Goal: Navigation & Orientation: Find specific page/section

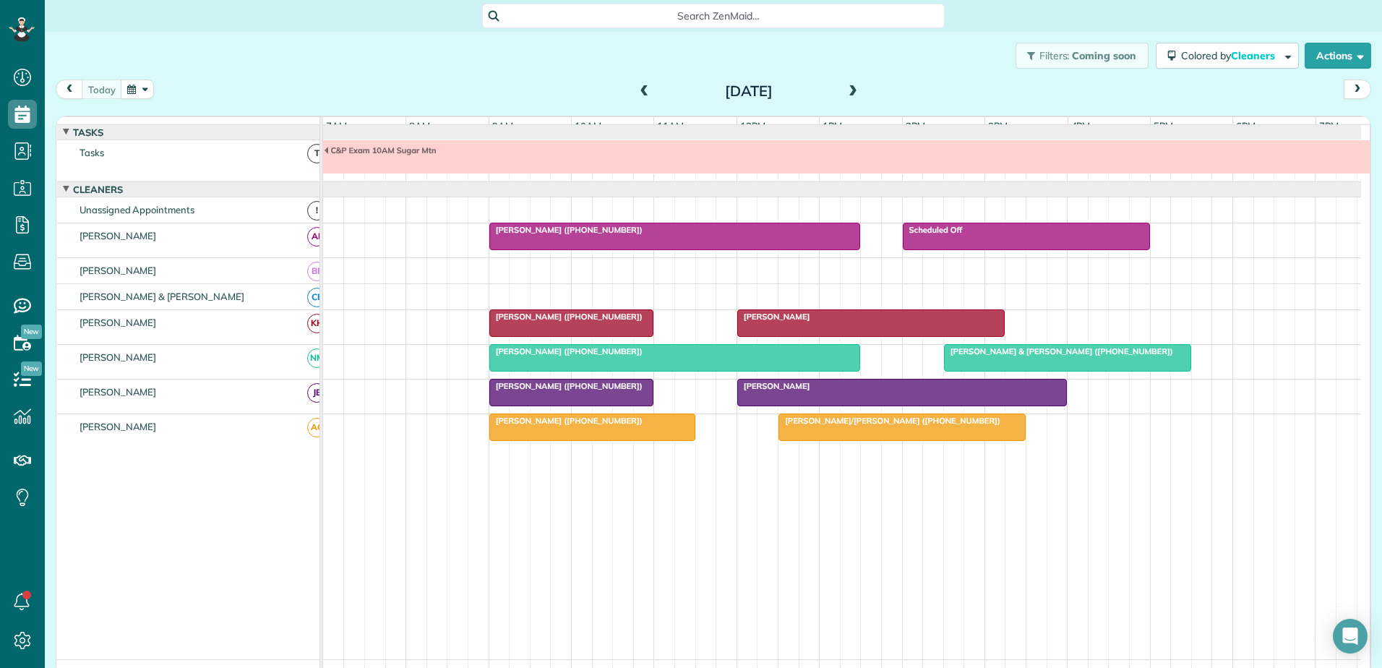
scroll to position [11, 0]
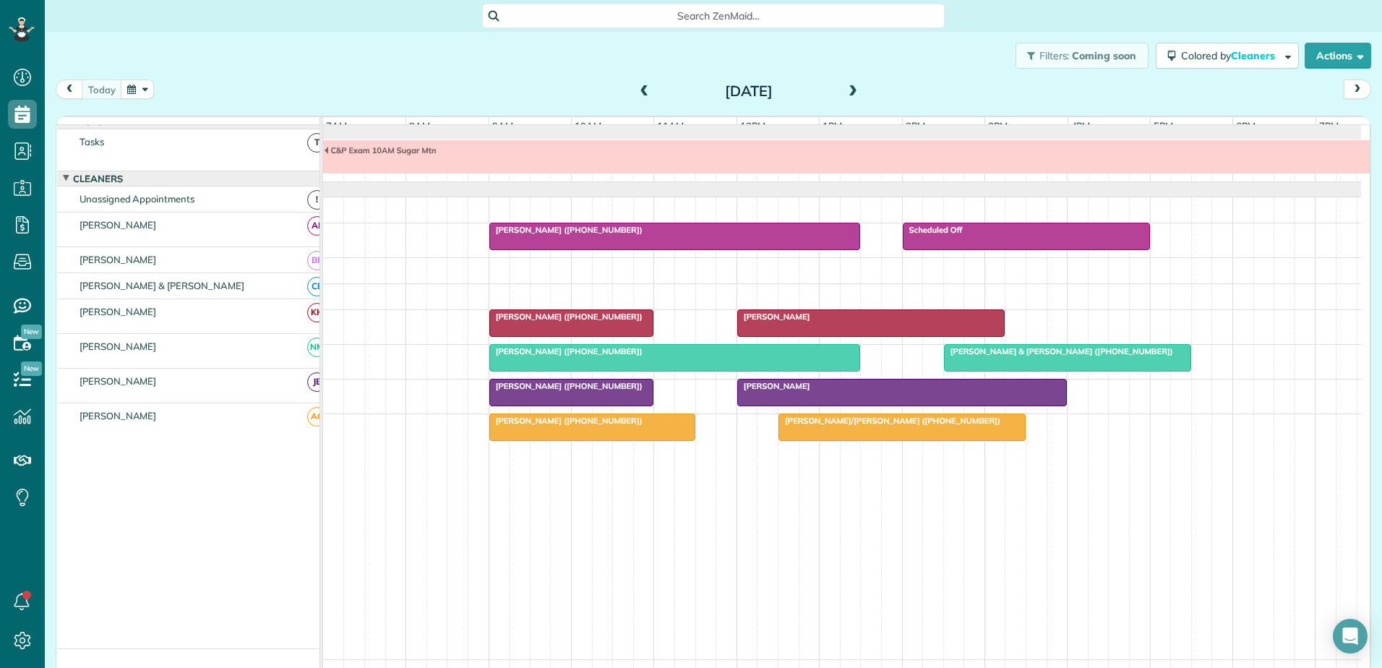
click at [518, 335] on div at bounding box center [571, 323] width 163 height 26
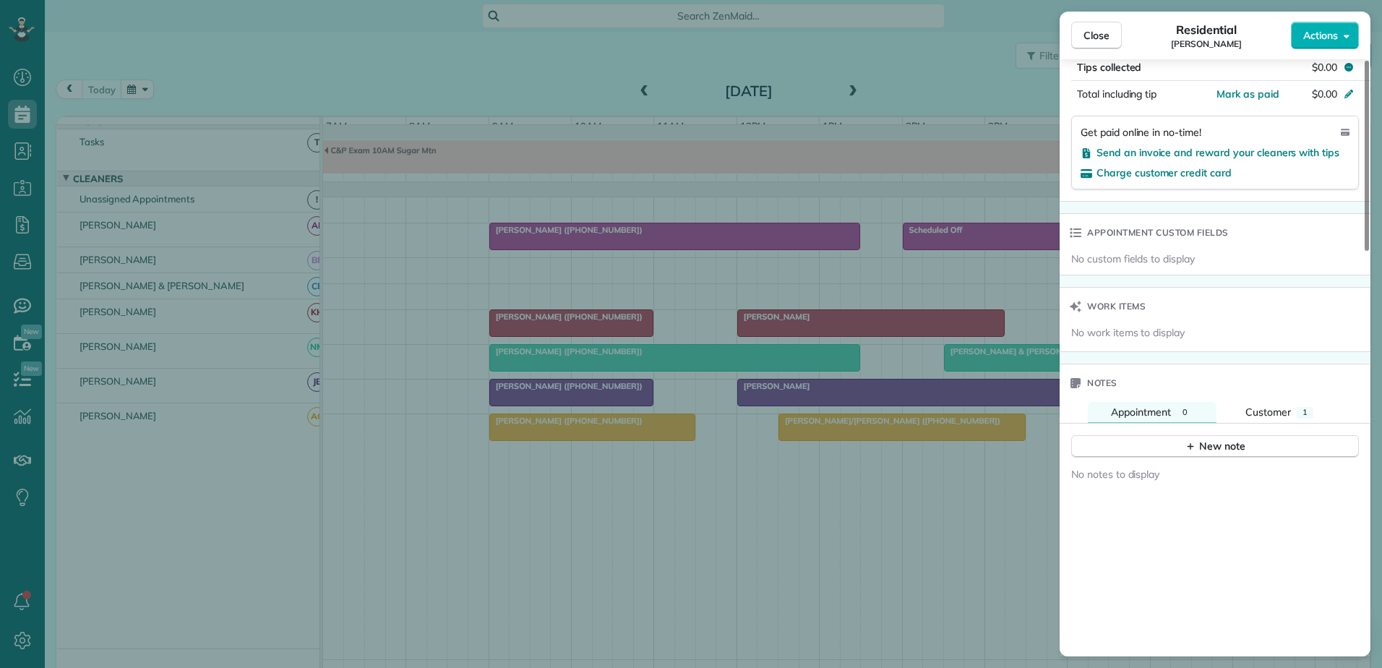
scroll to position [1087, 0]
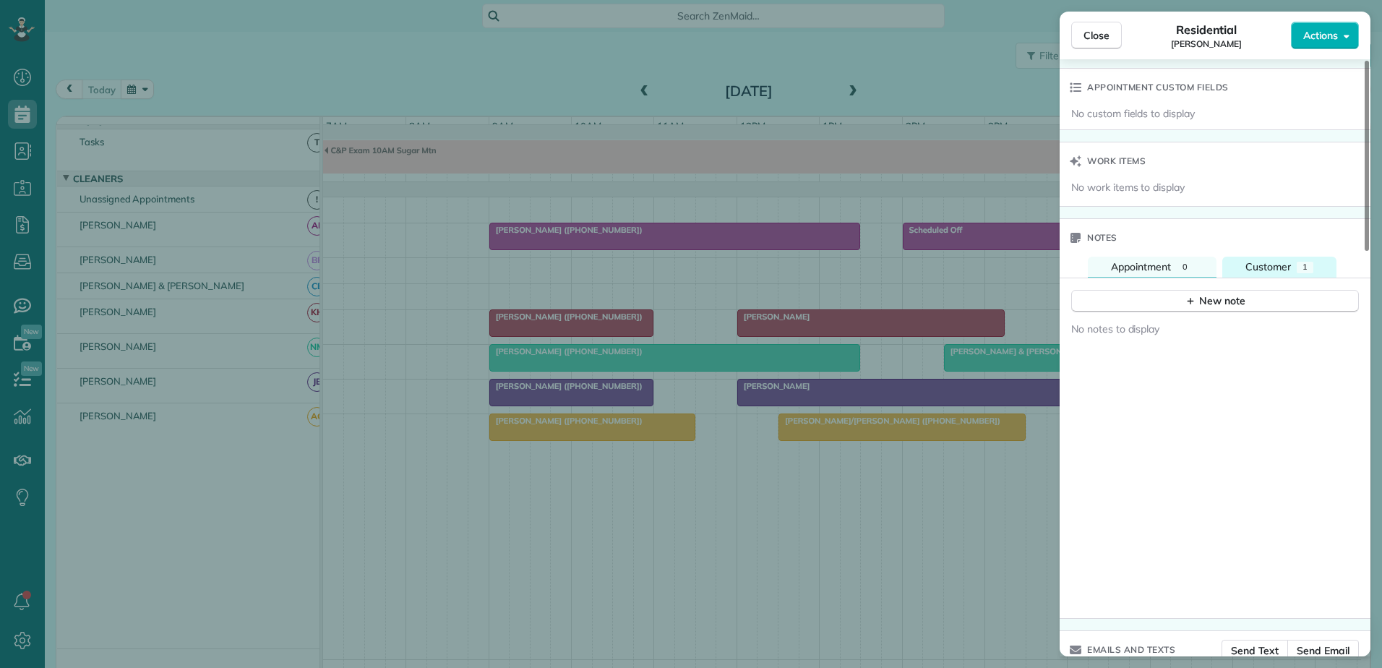
click at [1280, 260] on span "Customer" at bounding box center [1268, 266] width 46 height 13
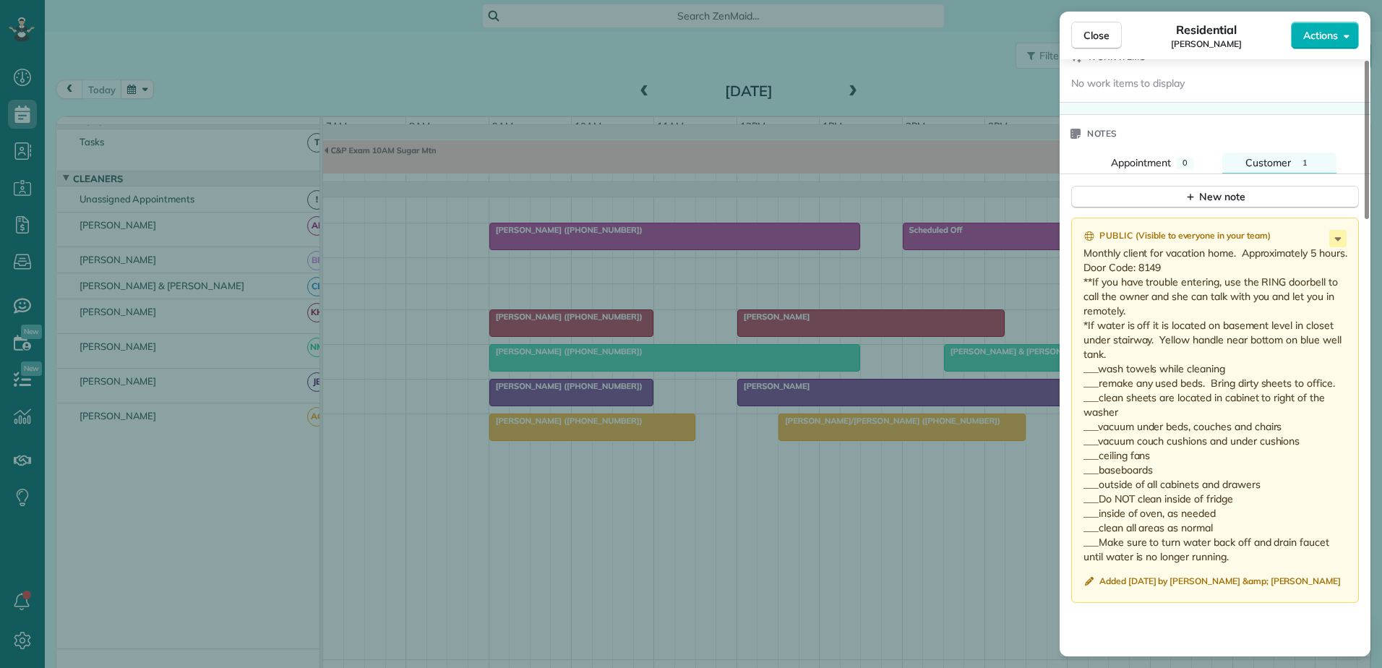
scroll to position [1231, 0]
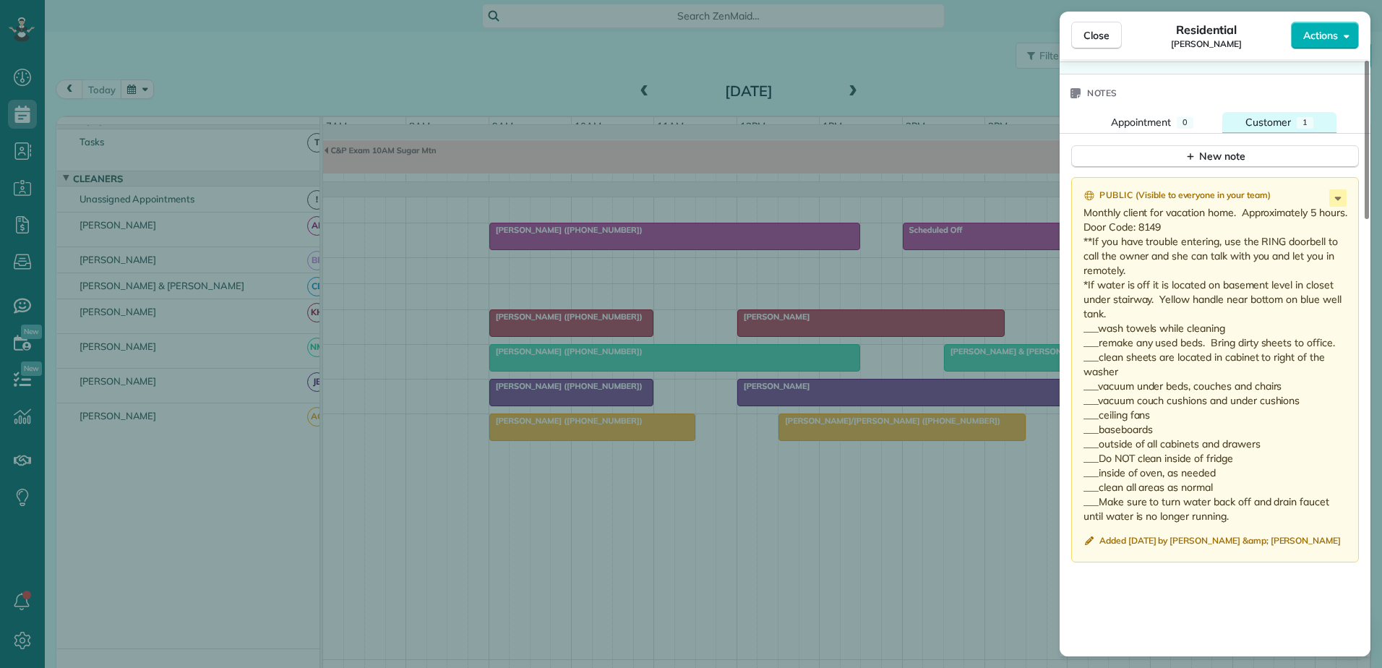
click at [1251, 116] on span "Customer" at bounding box center [1268, 122] width 46 height 13
click at [1102, 46] on button "Close" at bounding box center [1096, 35] width 51 height 27
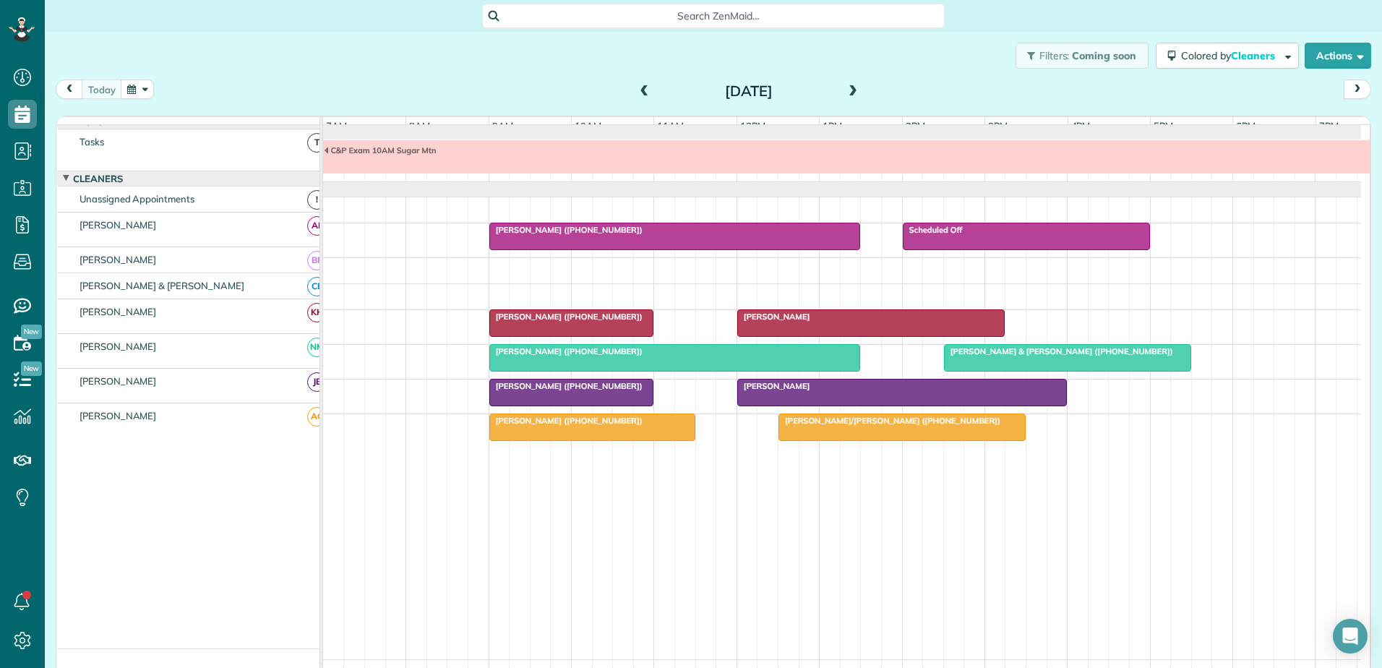
click at [637, 93] on span at bounding box center [645, 91] width 16 height 13
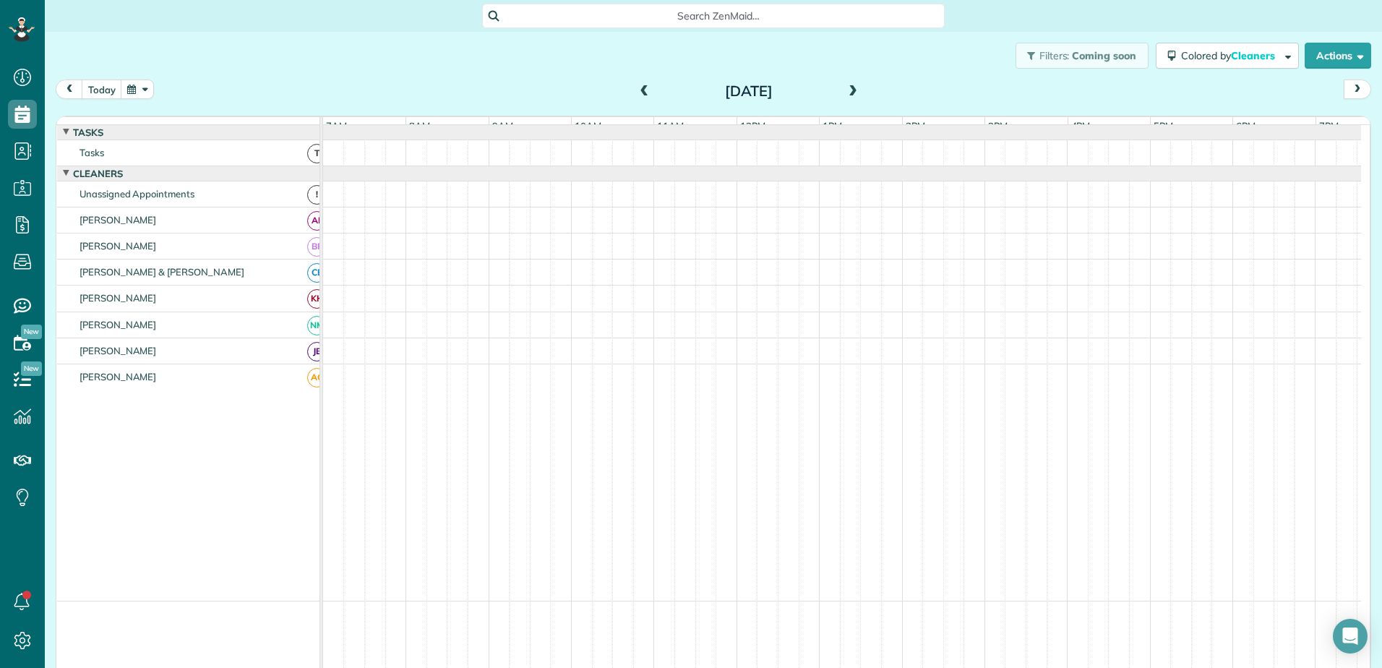
click at [637, 93] on span at bounding box center [645, 91] width 16 height 13
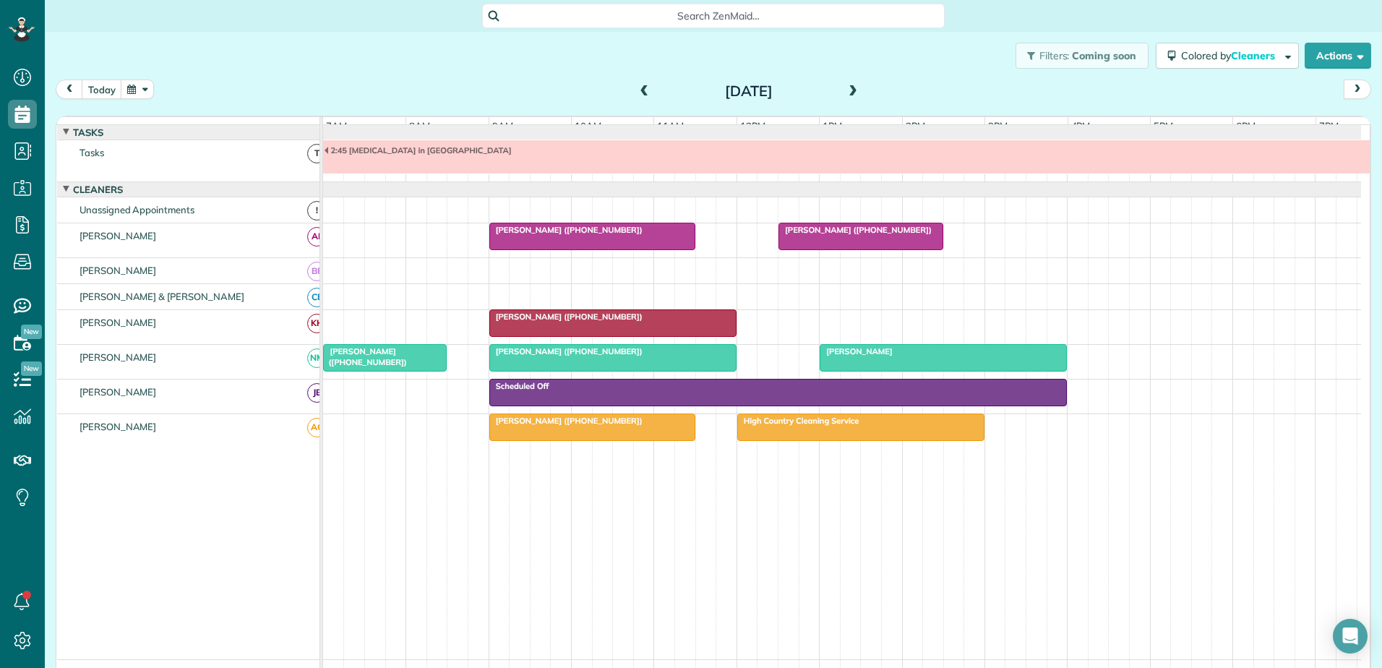
click at [823, 438] on div at bounding box center [861, 427] width 246 height 26
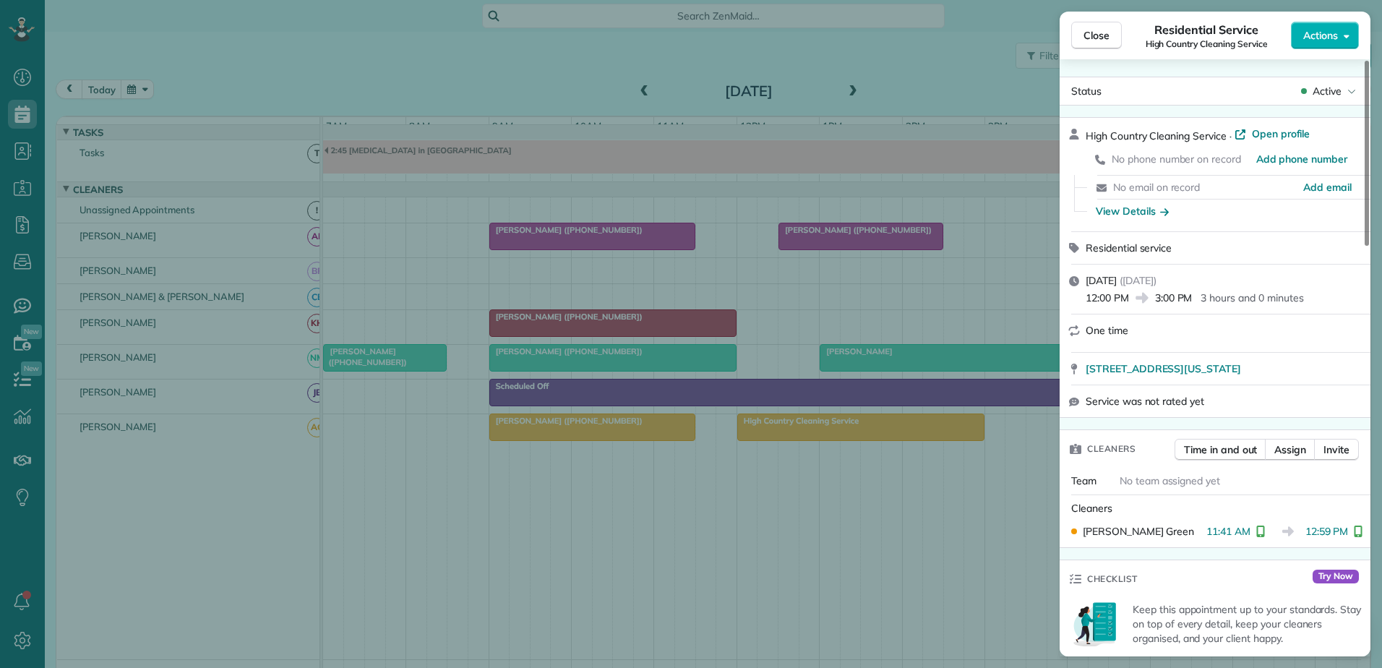
click at [384, 112] on div "Close Residential Service High Country Cleaning Service Actions Status Active H…" at bounding box center [691, 334] width 1382 height 668
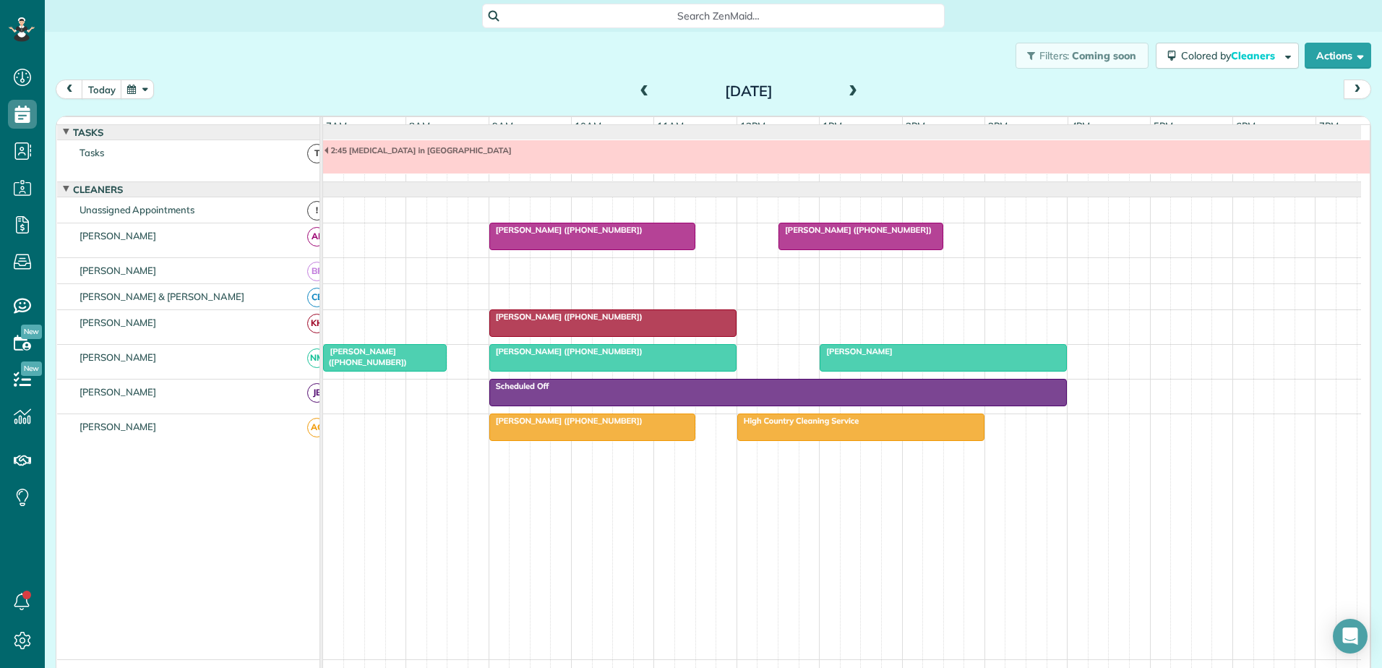
click at [891, 356] on div "[PERSON_NAME]" at bounding box center [943, 351] width 238 height 10
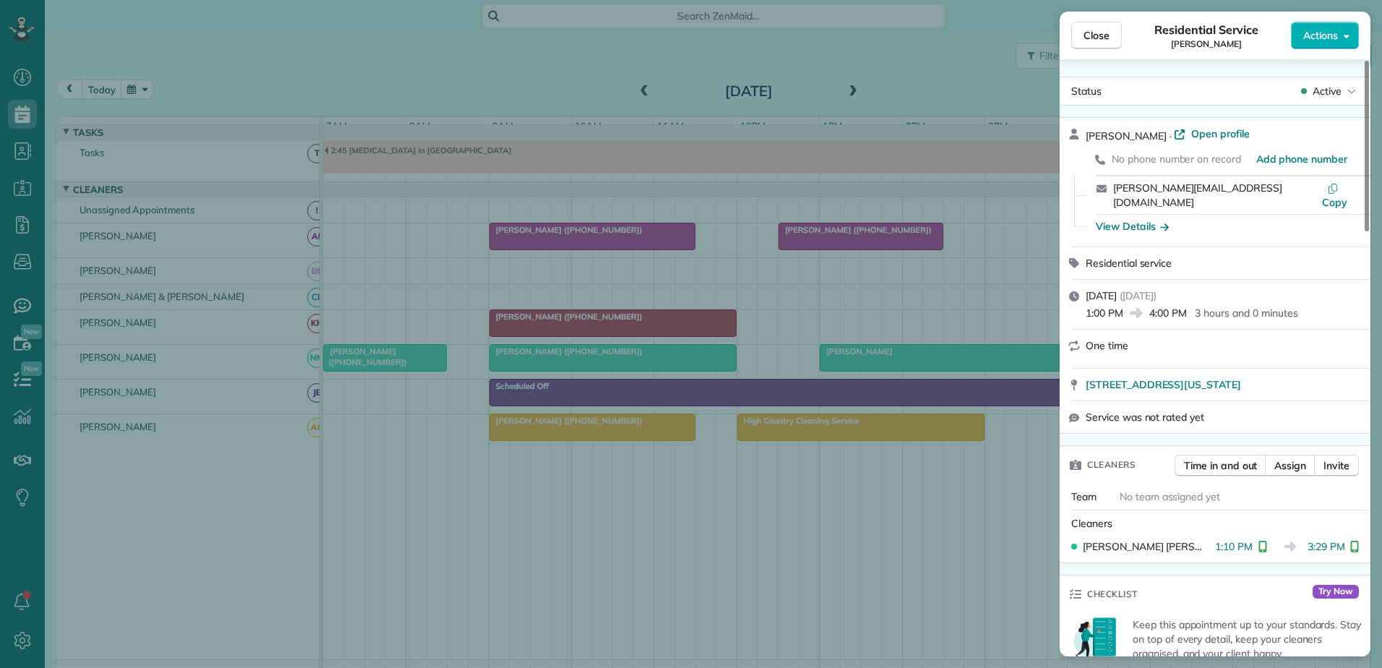
click at [897, 370] on div "Close Residential Service [PERSON_NAME] Actions Status Active [PERSON_NAME] · O…" at bounding box center [691, 334] width 1382 height 668
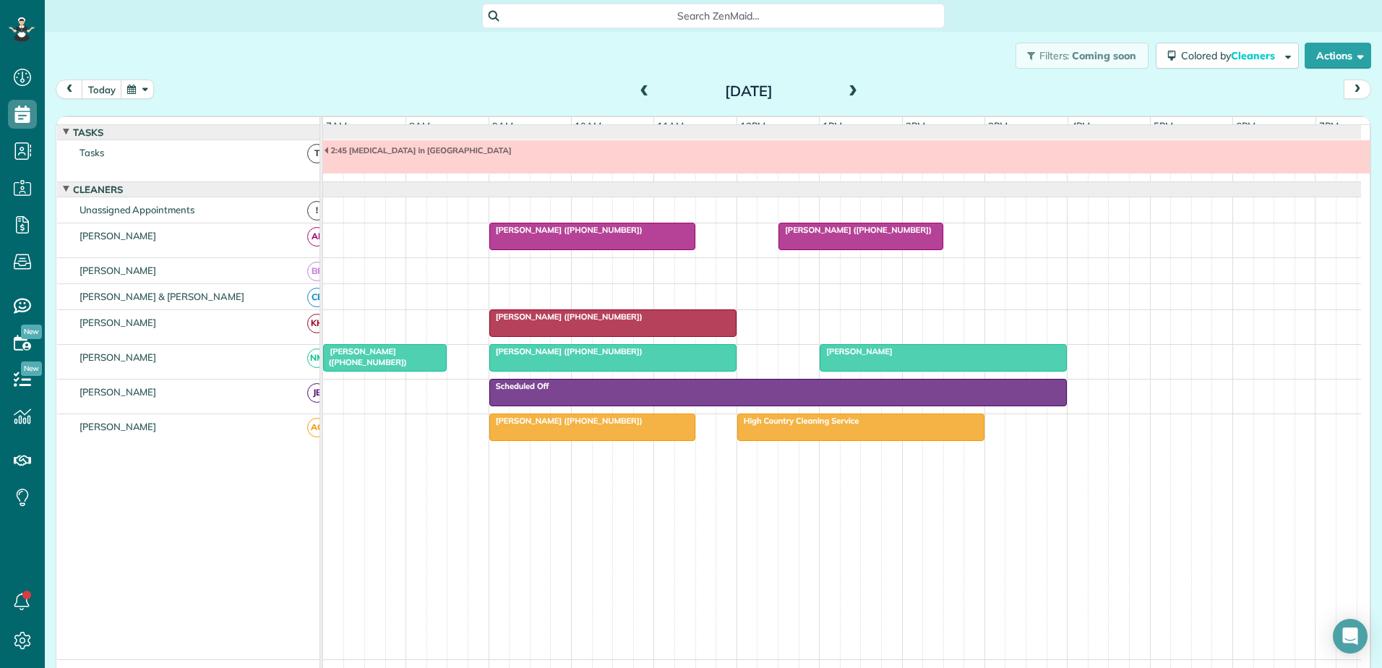
click at [832, 235] on span "[PERSON_NAME] ([PHONE_NUMBER])" at bounding box center [854, 230] width 155 height 10
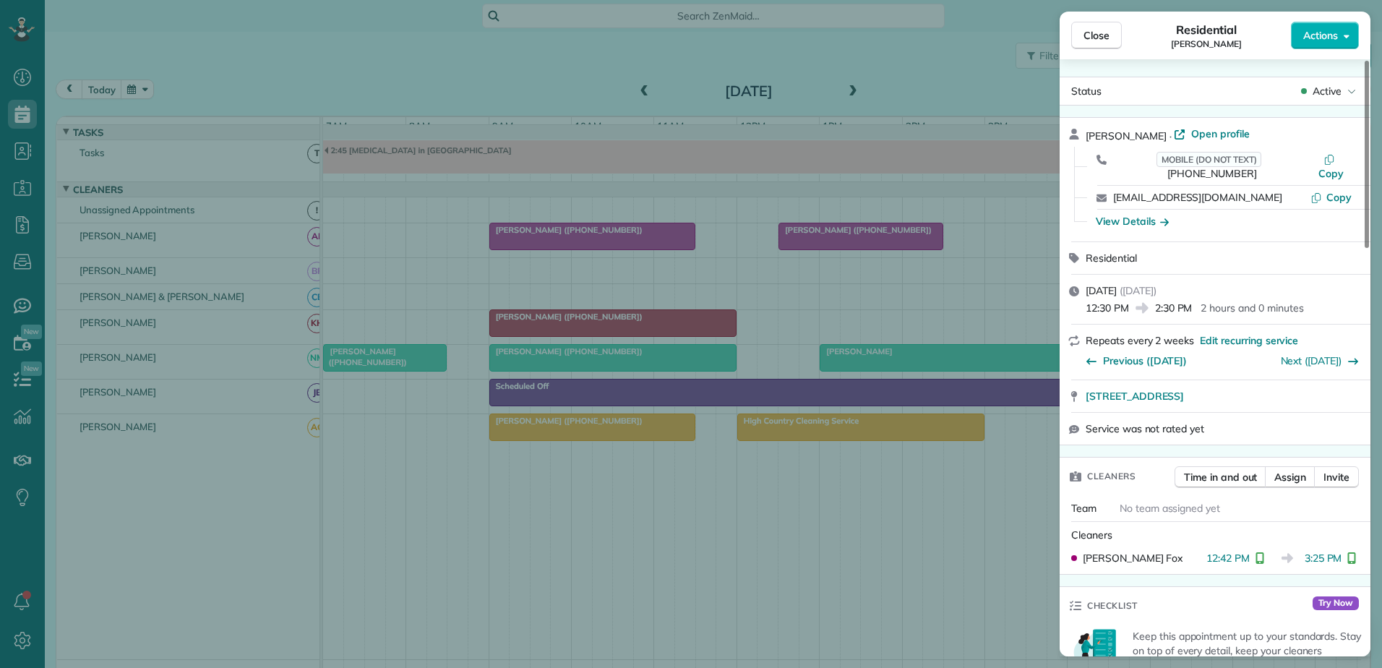
click at [657, 246] on div "Close Residential [PERSON_NAME] Actions Status Active [PERSON_NAME] · Open prof…" at bounding box center [691, 334] width 1382 height 668
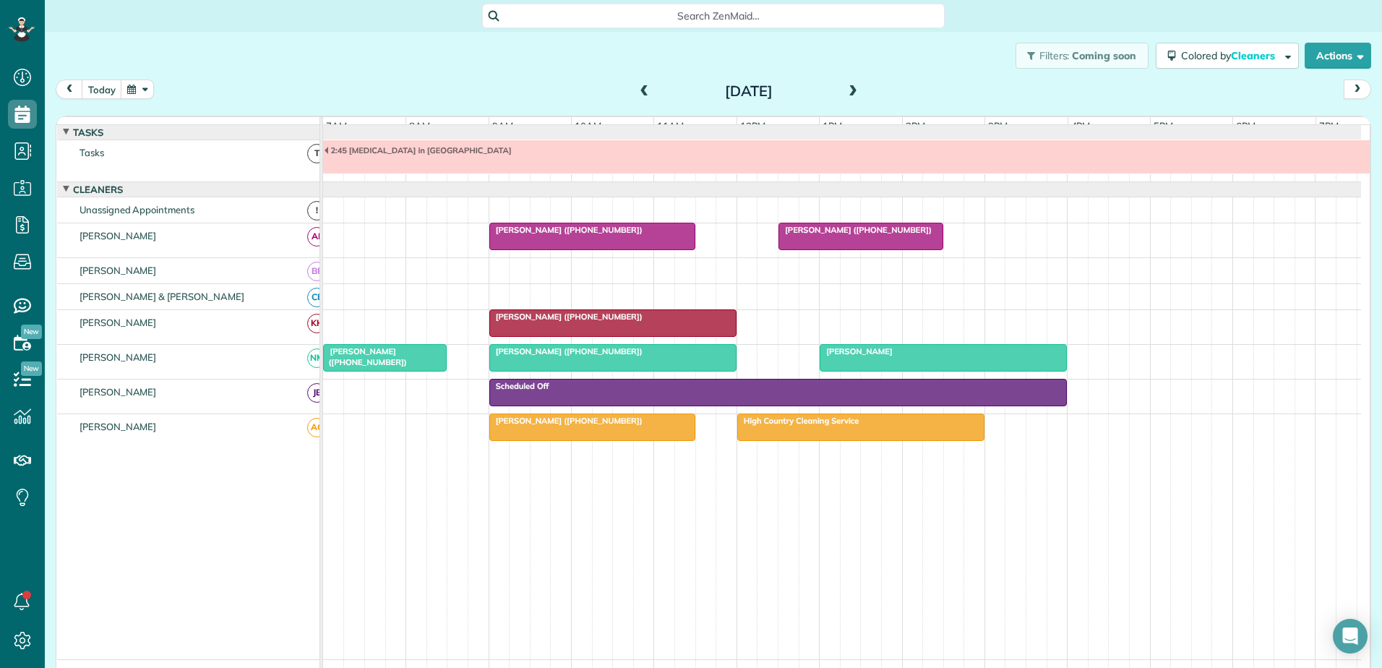
click at [657, 246] on div at bounding box center [592, 236] width 204 height 26
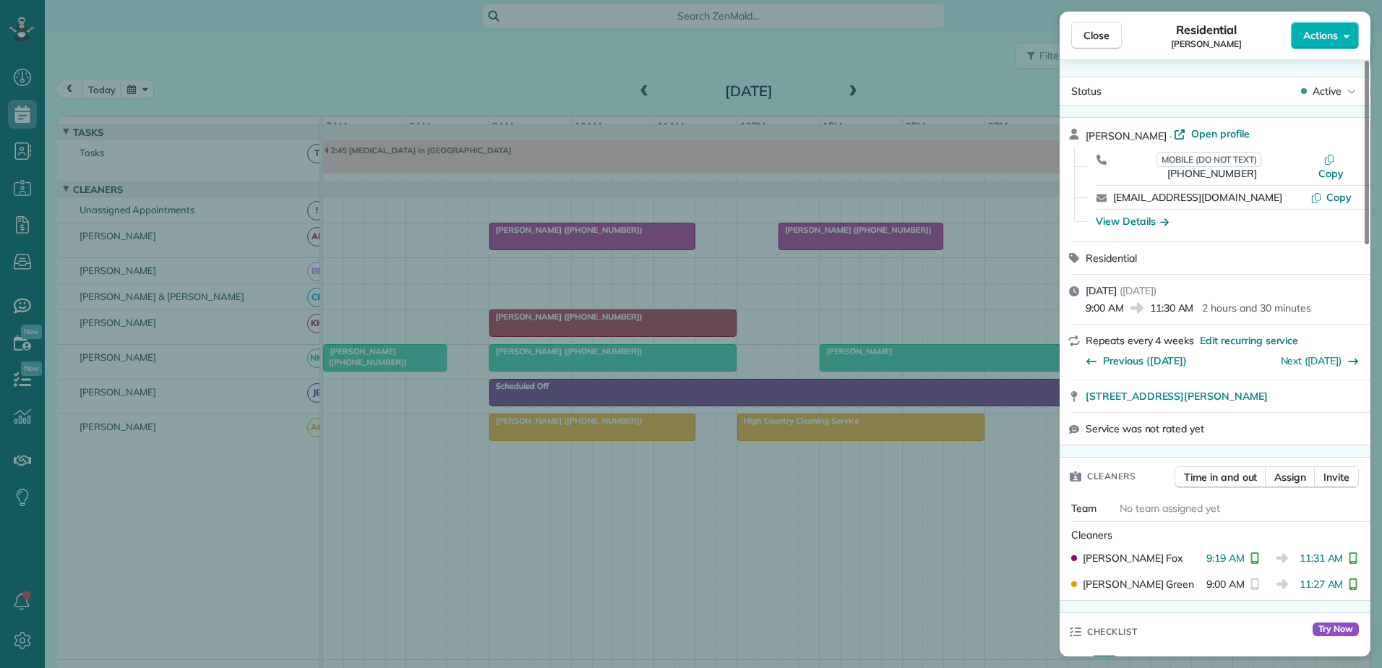
click at [657, 246] on div "Close Residential [PERSON_NAME] Actions Status Active [PERSON_NAME] · Open prof…" at bounding box center [691, 334] width 1382 height 668
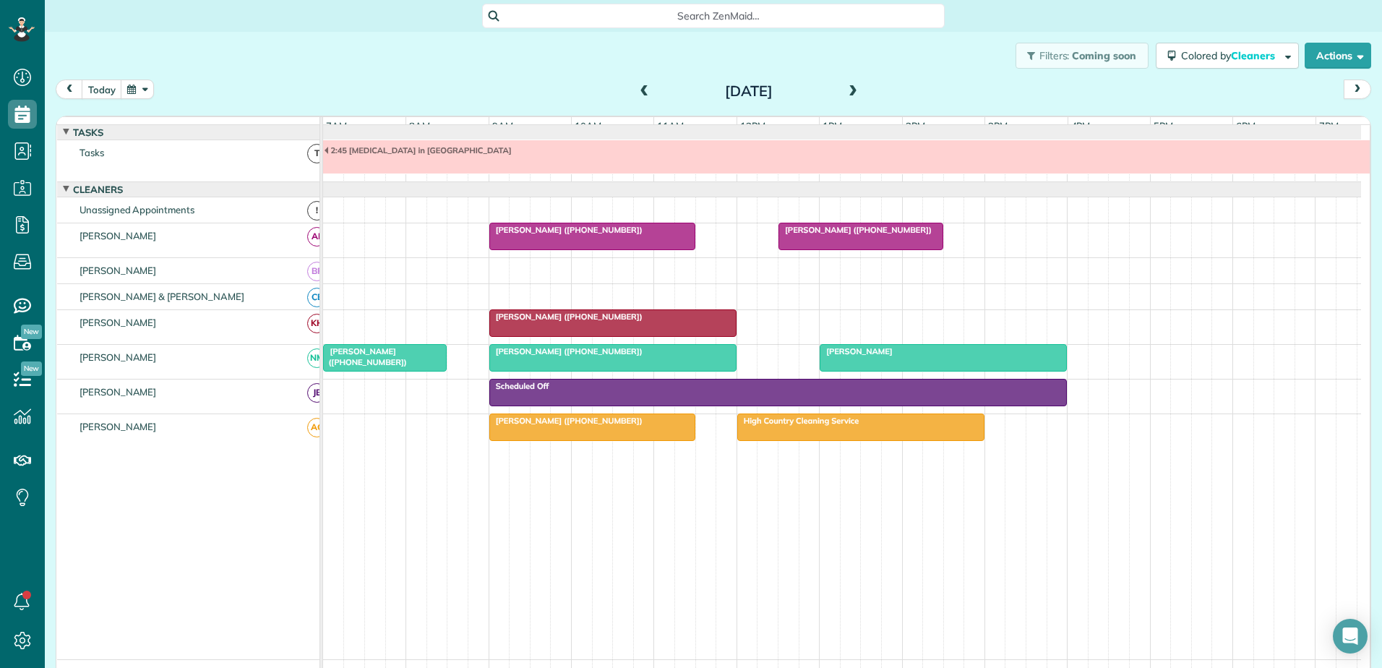
click at [816, 246] on div at bounding box center [860, 236] width 163 height 26
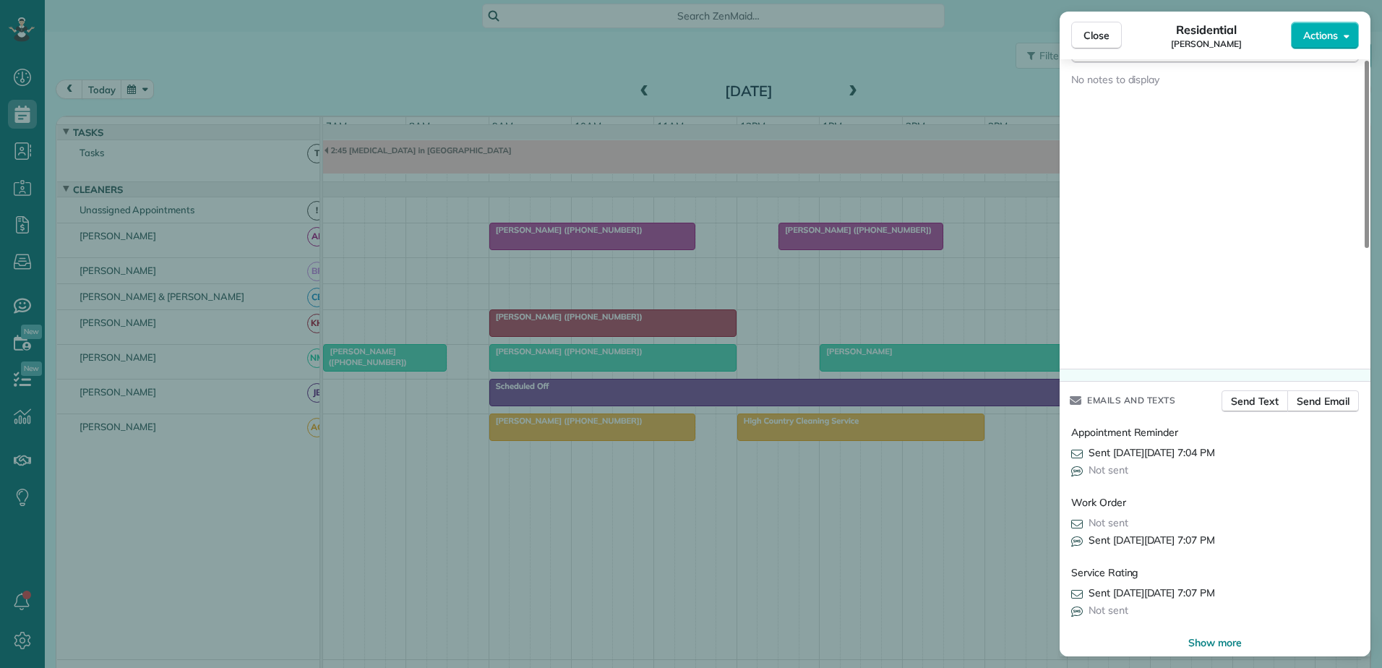
scroll to position [1004, 0]
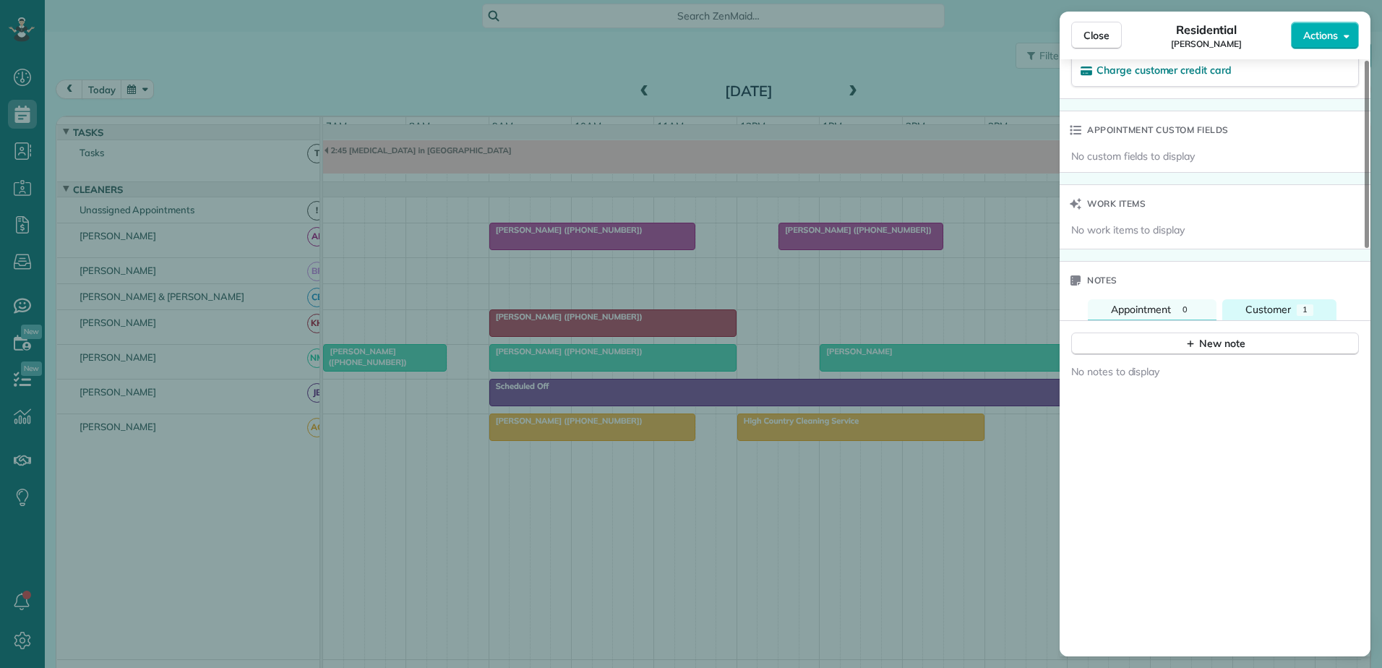
click at [1302, 304] on span "1" at bounding box center [1304, 309] width 5 height 10
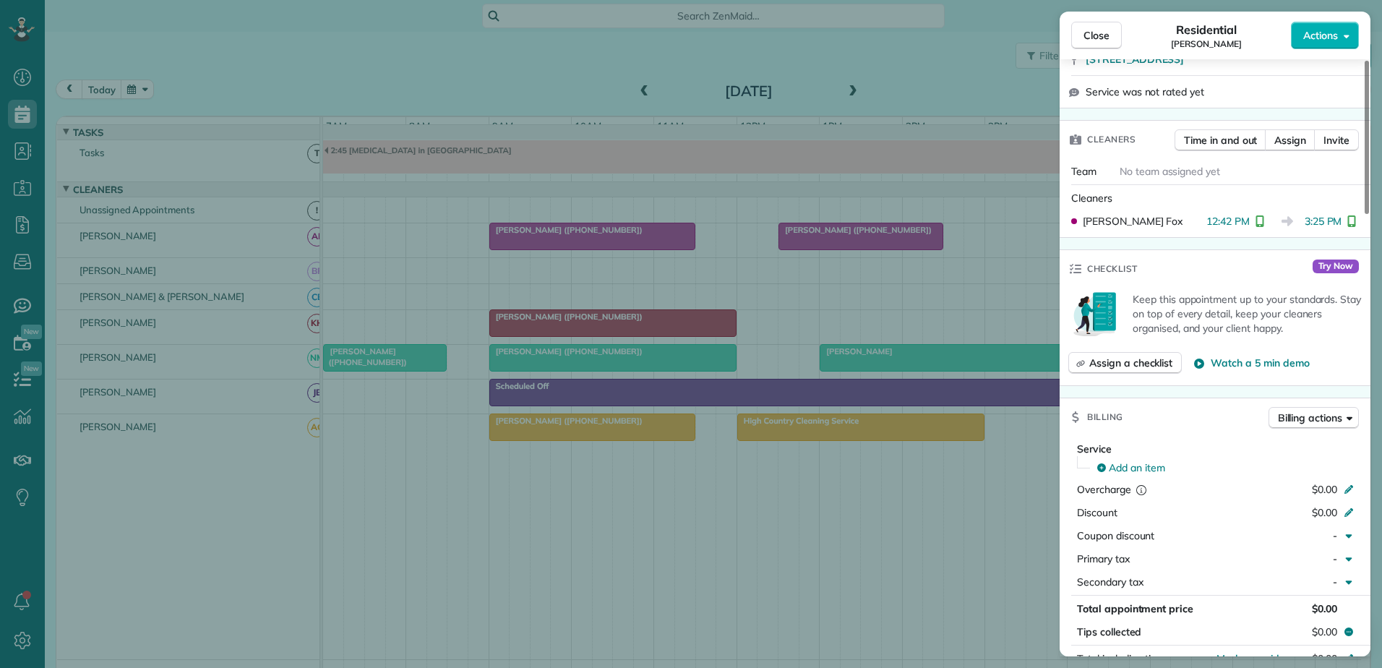
scroll to position [0, 0]
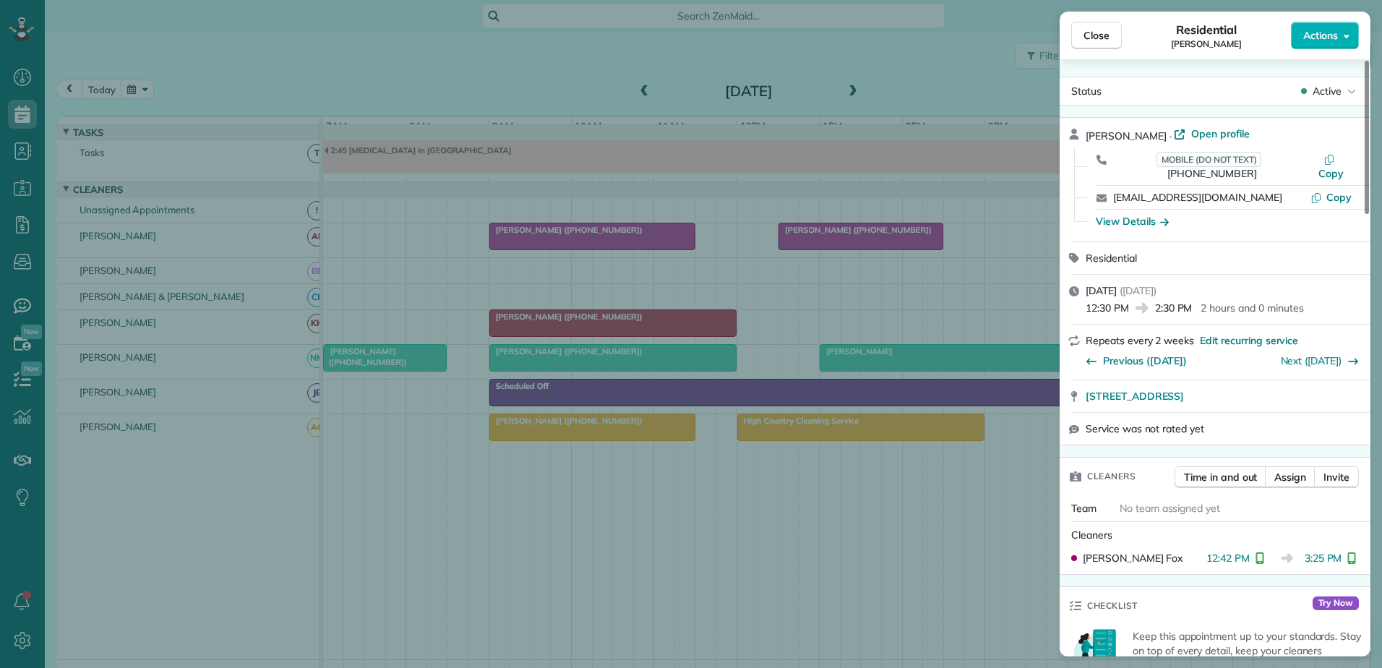
click at [247, 63] on div "Close Residential [PERSON_NAME] Actions Status Active [PERSON_NAME] · Open prof…" at bounding box center [691, 334] width 1382 height 668
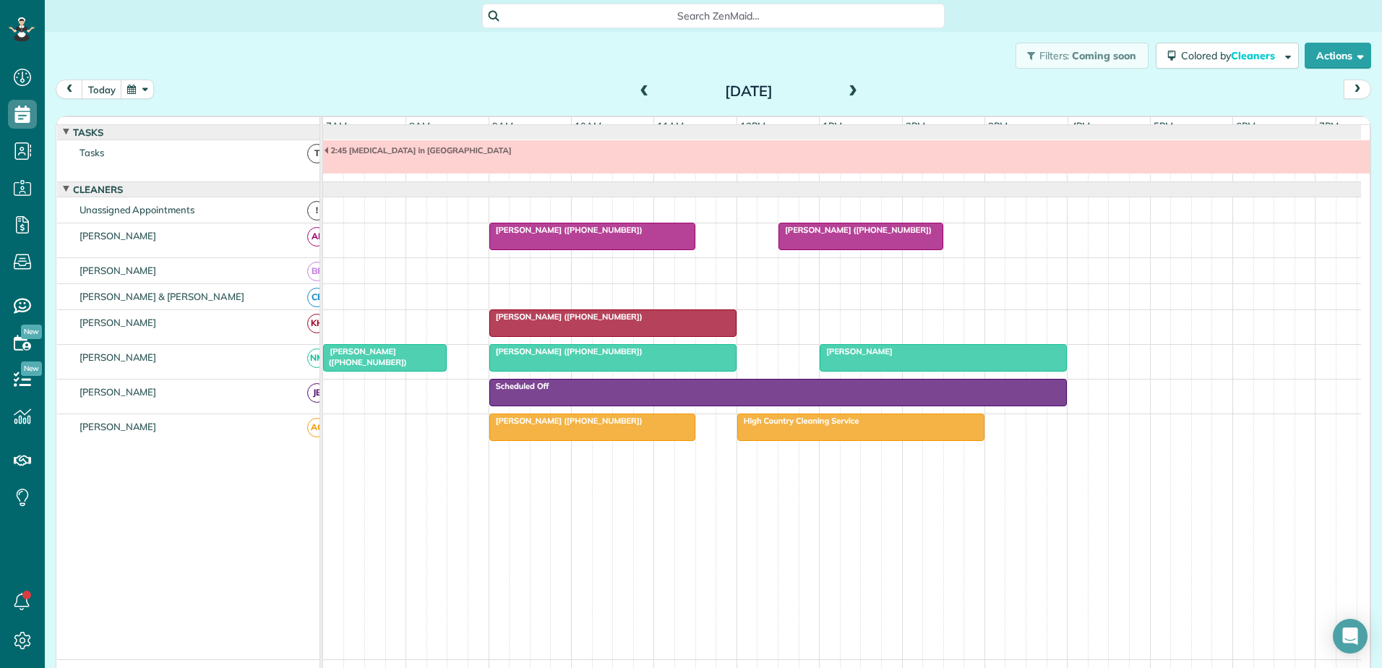
click at [595, 333] on div at bounding box center [613, 323] width 246 height 26
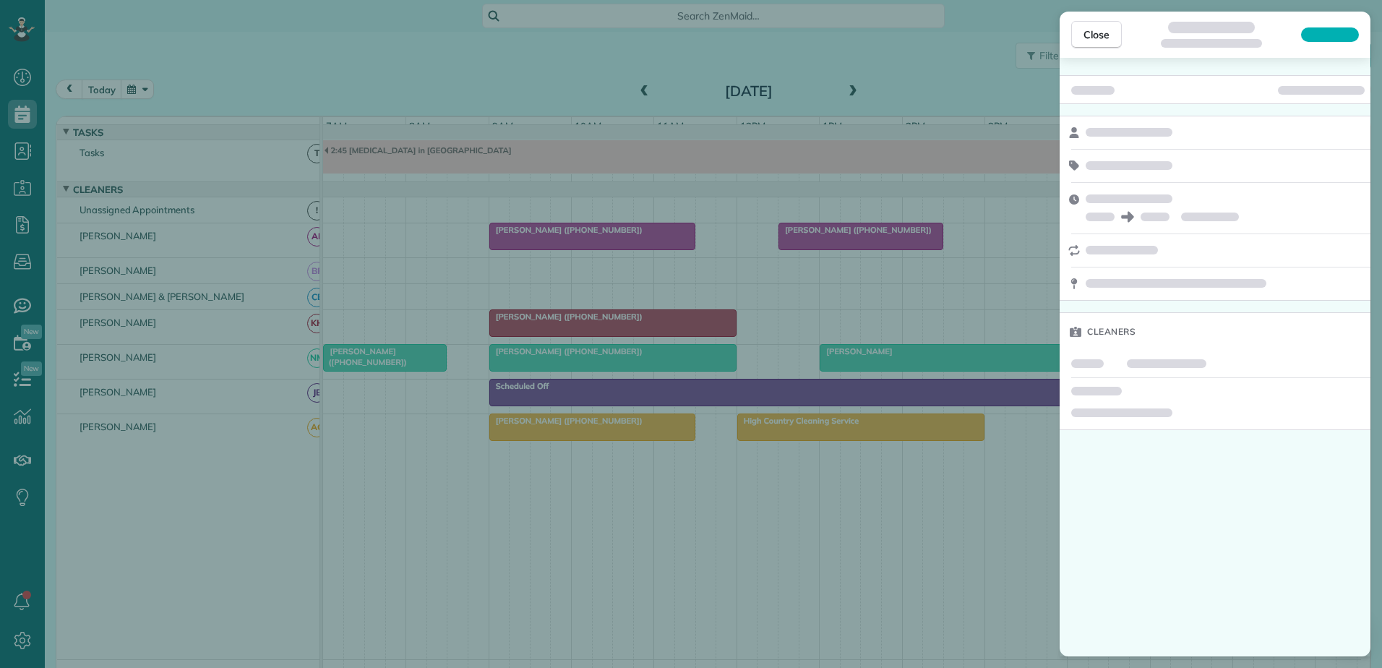
click at [623, 220] on div "Close Cleaners" at bounding box center [691, 334] width 1382 height 668
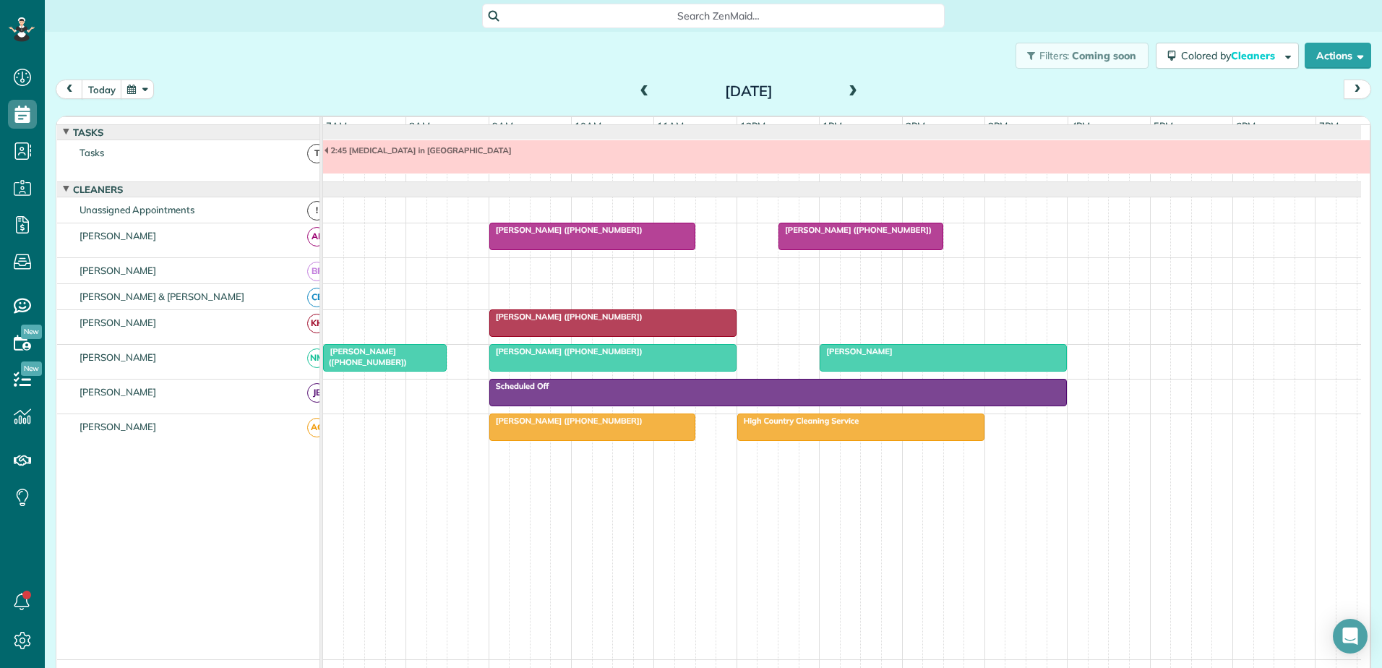
click at [637, 89] on span at bounding box center [645, 91] width 16 height 13
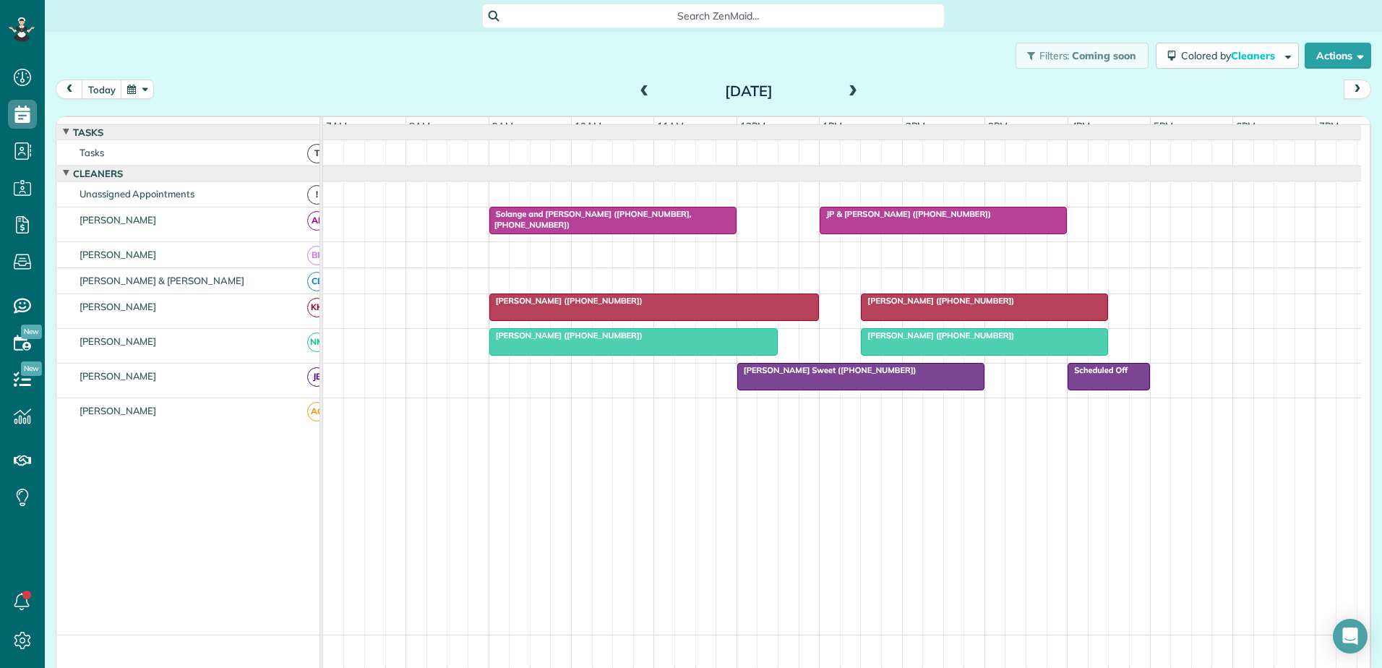
click at [853, 90] on span at bounding box center [853, 91] width 16 height 13
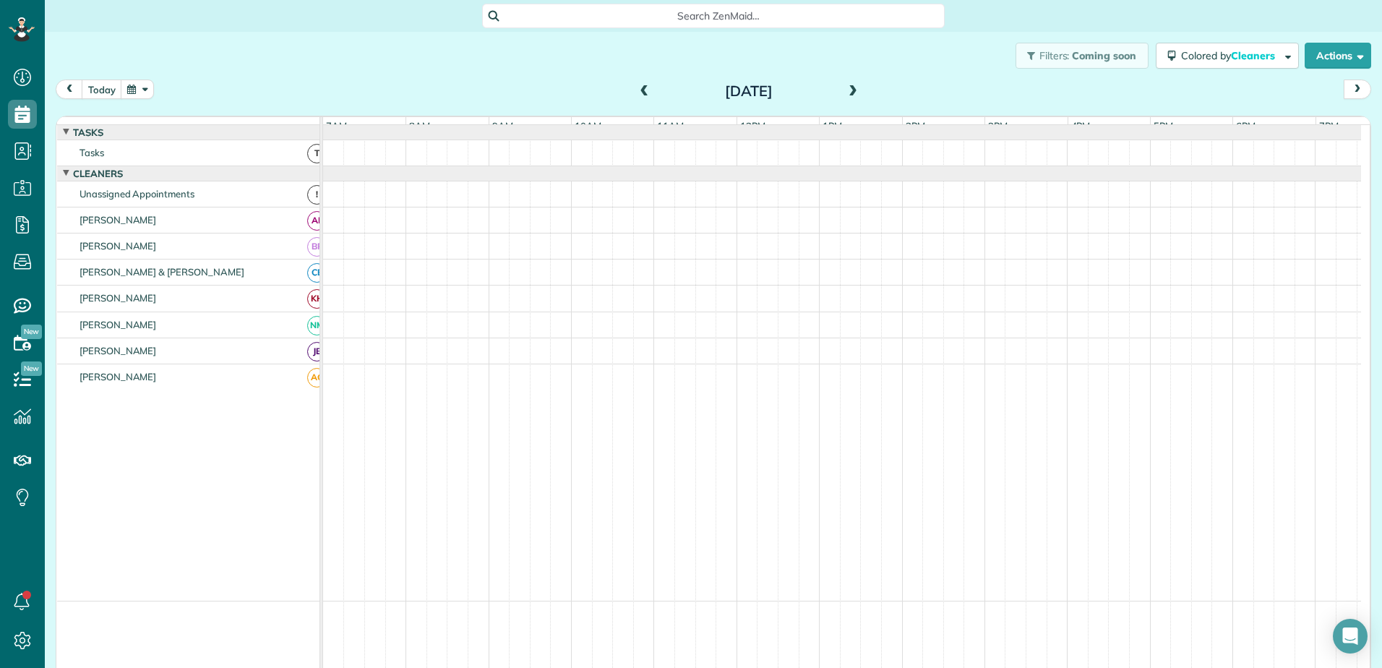
scroll to position [11, 0]
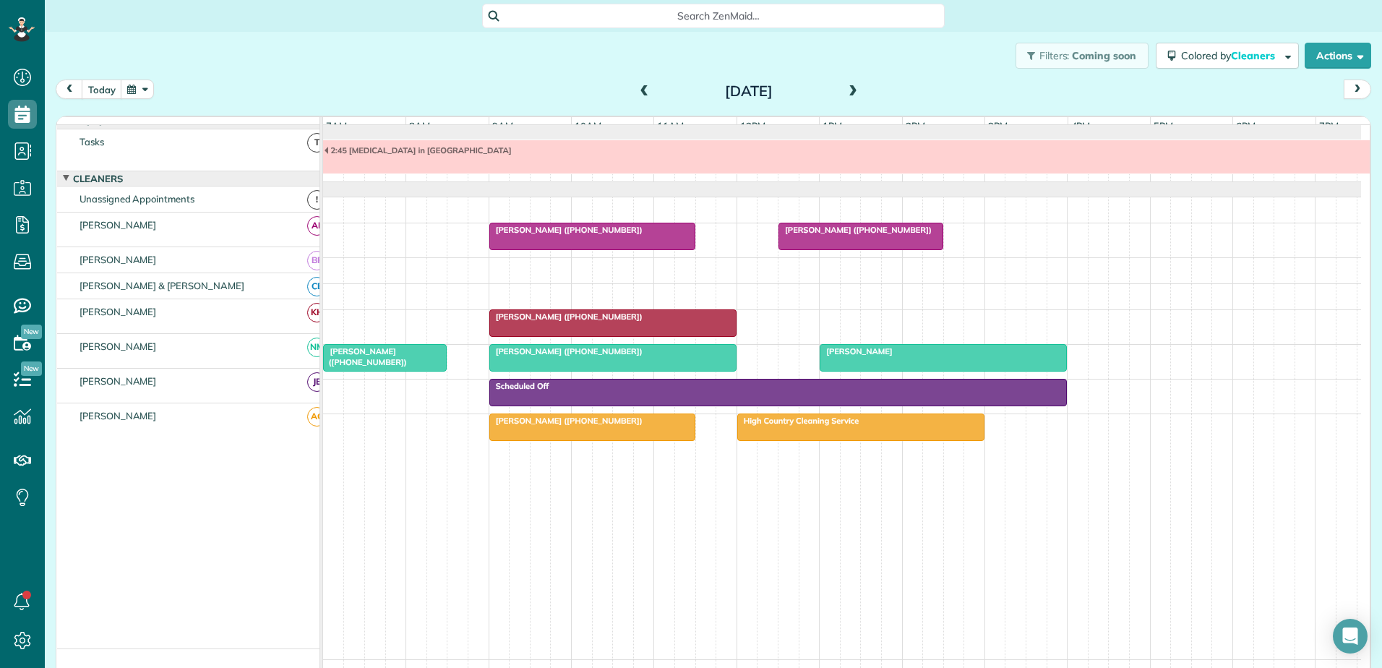
click at [646, 322] on div "[PERSON_NAME] ([PHONE_NUMBER])" at bounding box center [613, 316] width 238 height 10
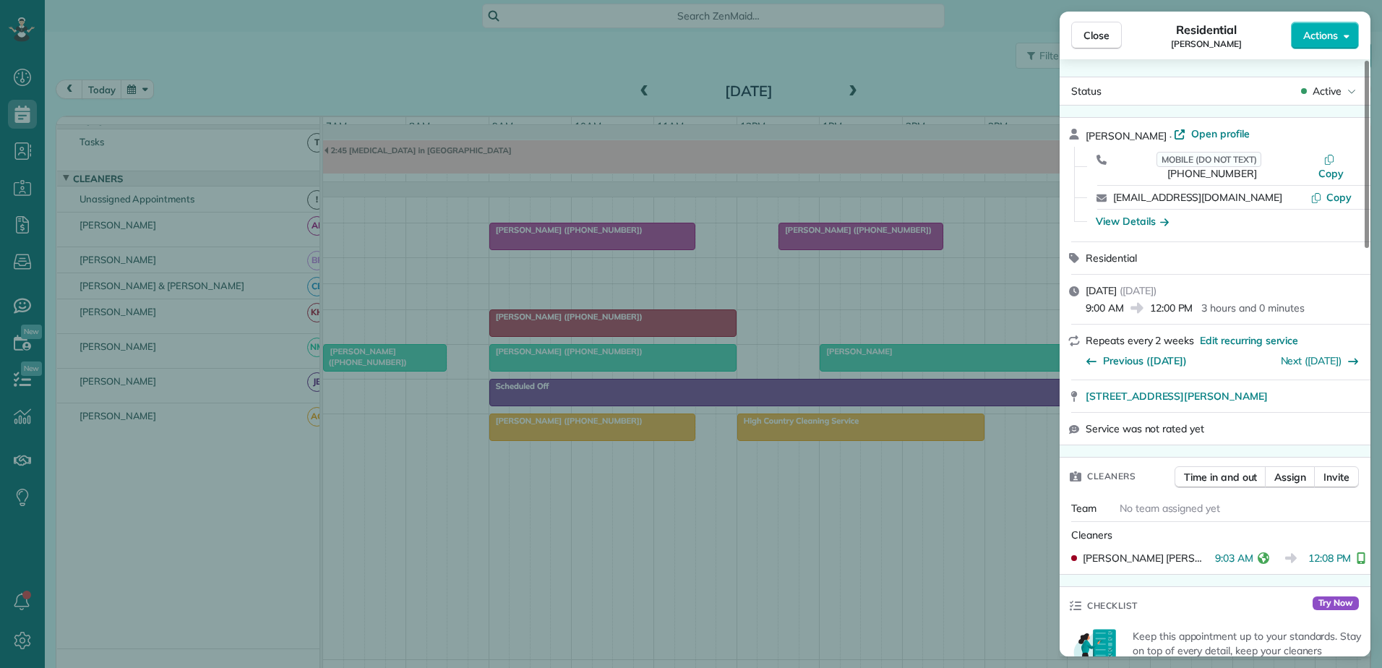
click at [406, 57] on div "Close Residential [PERSON_NAME] Actions Status Active [PERSON_NAME] · Open prof…" at bounding box center [691, 334] width 1382 height 668
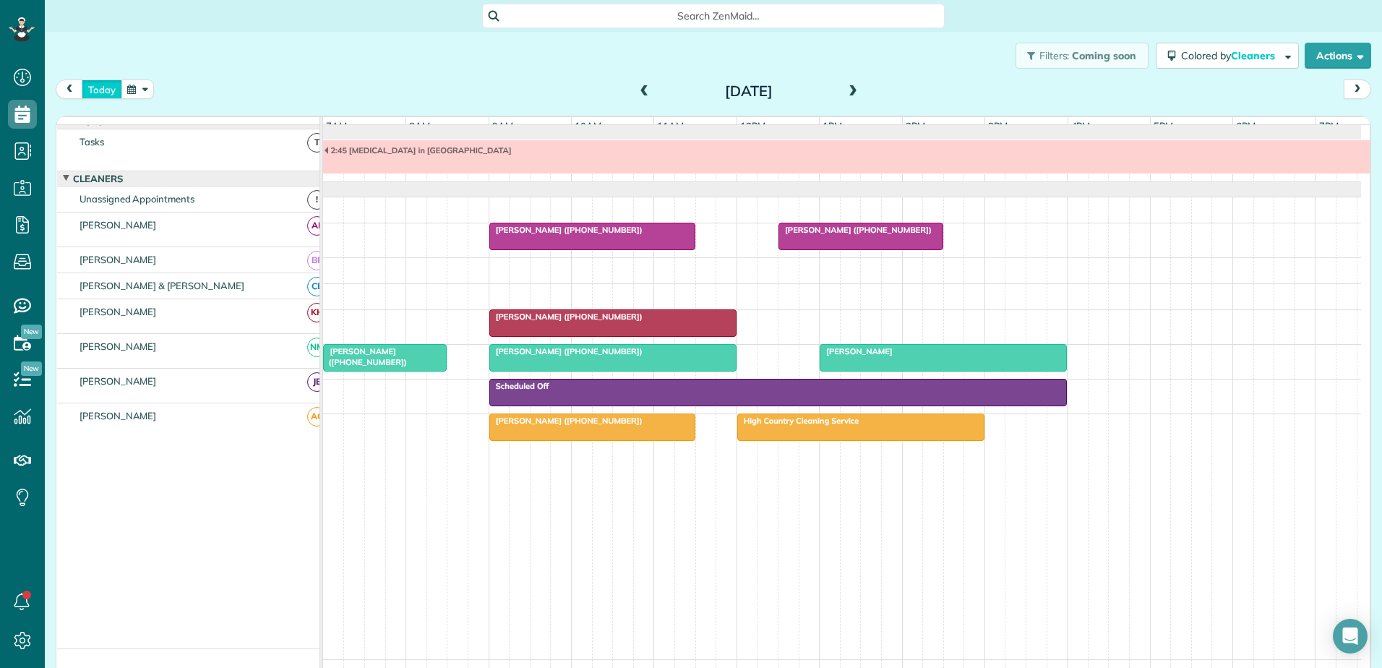
click at [101, 90] on button "today" at bounding box center [102, 89] width 40 height 20
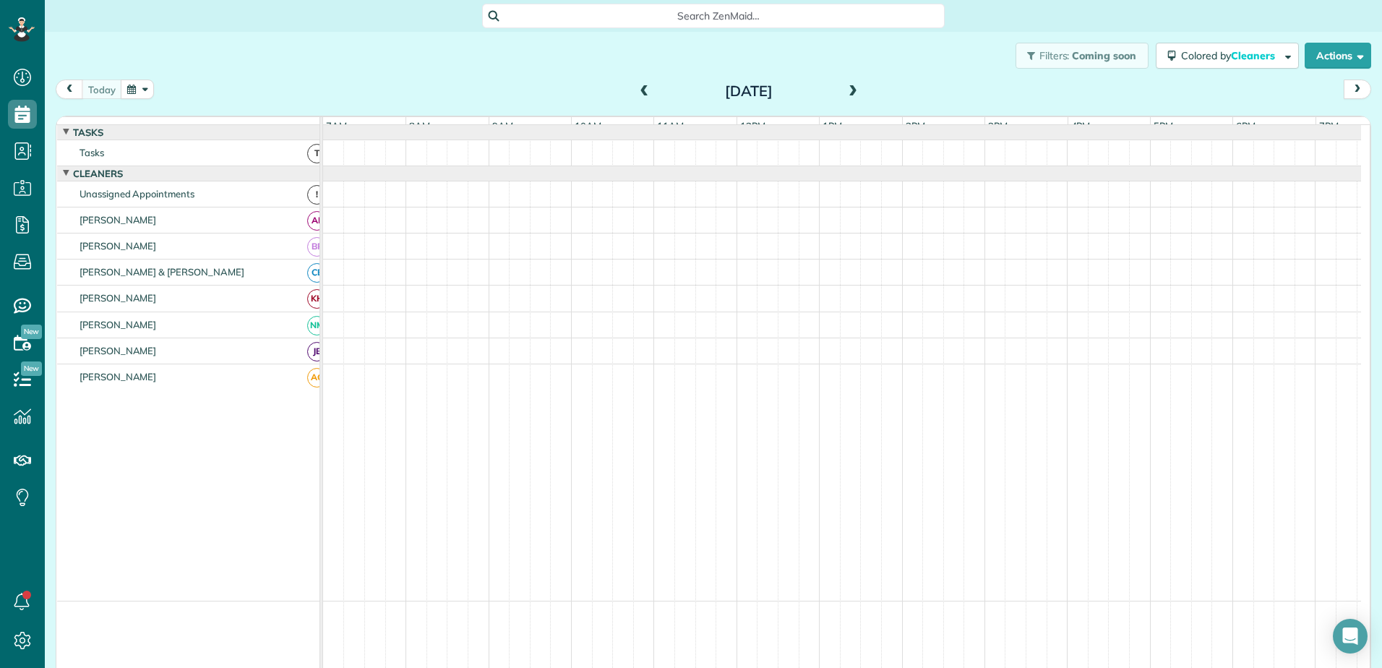
scroll to position [11, 0]
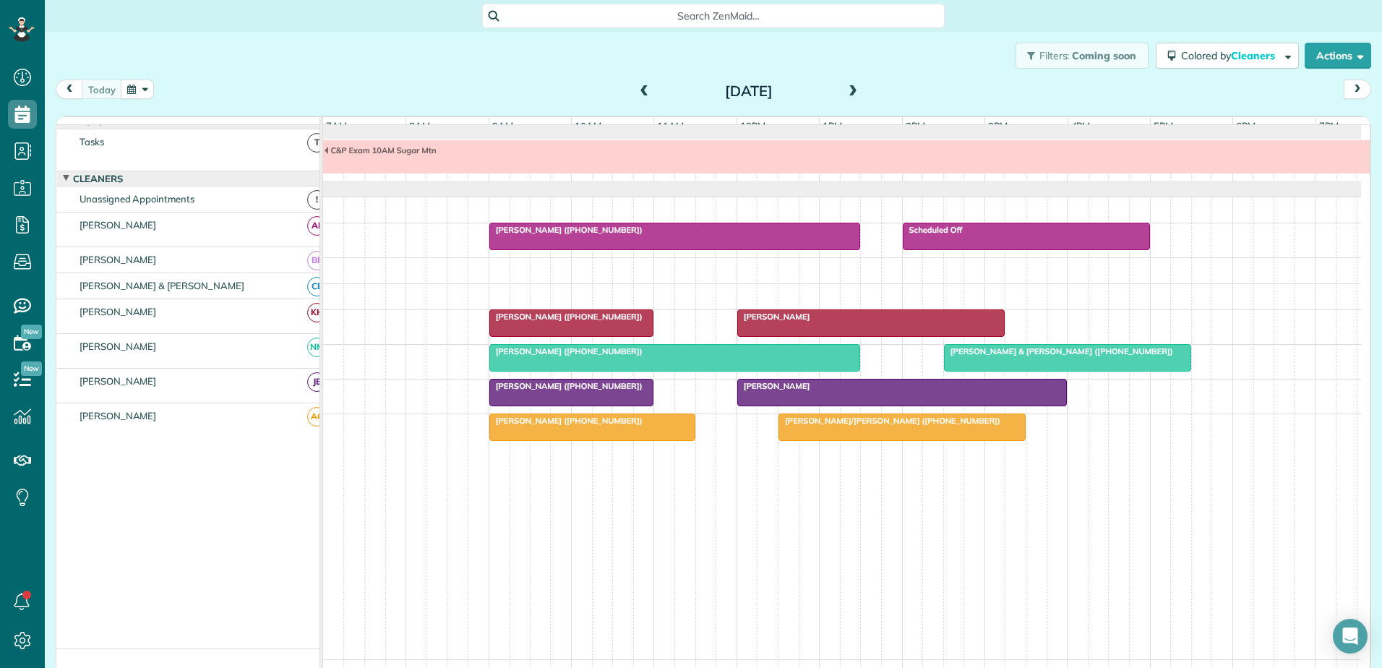
click at [558, 322] on span "[PERSON_NAME] ([PHONE_NUMBER])" at bounding box center [565, 316] width 155 height 10
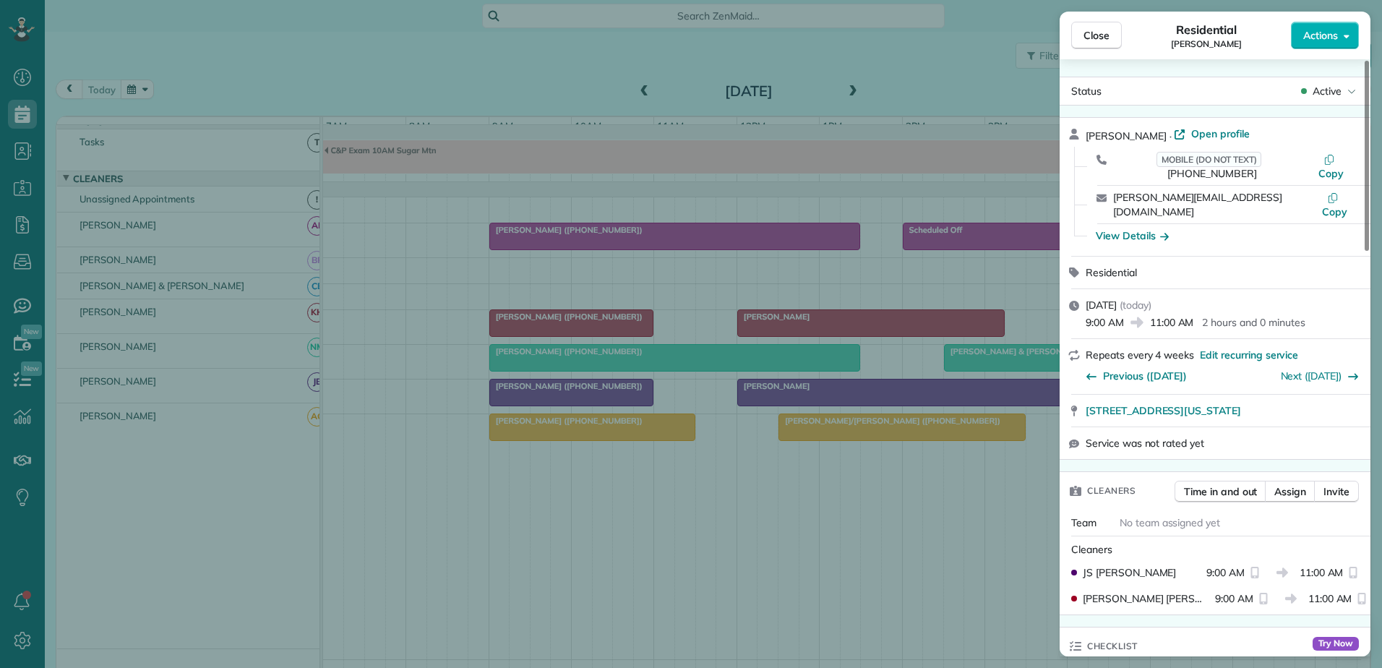
click at [552, 92] on div "Close Residential [PERSON_NAME] Actions Status Active [PERSON_NAME] · Open prof…" at bounding box center [691, 334] width 1382 height 668
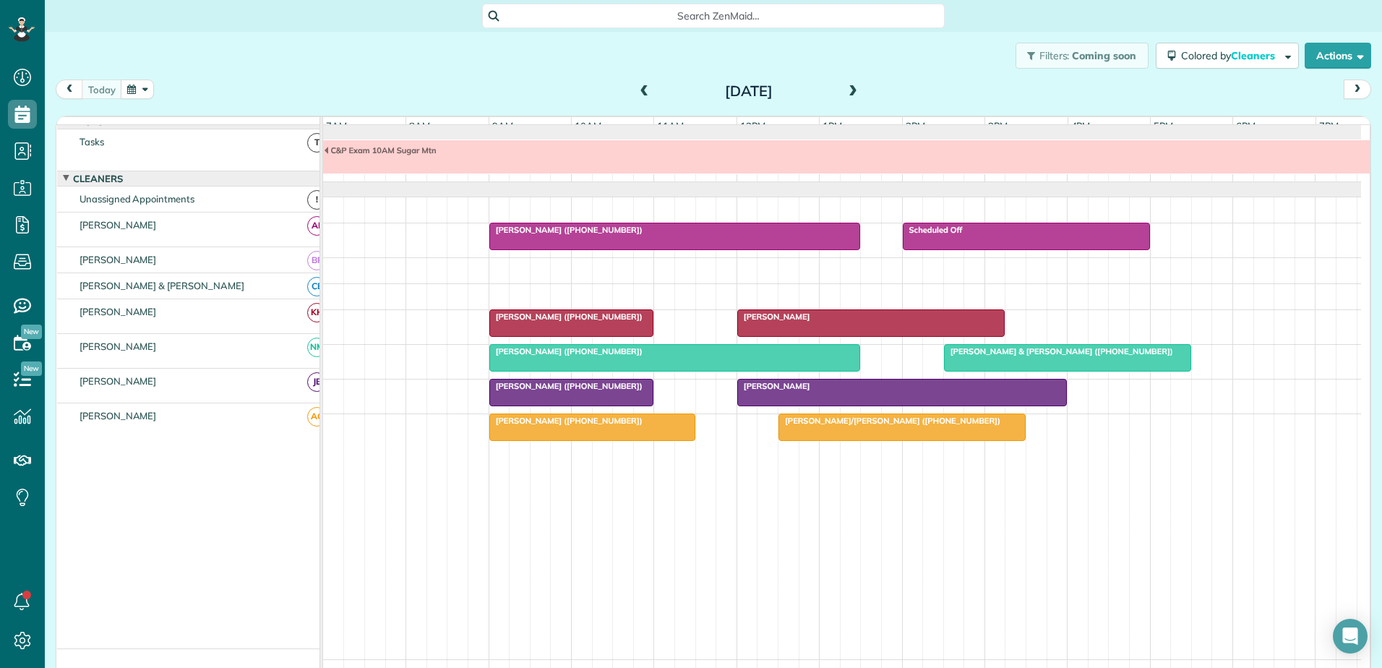
click at [637, 81] on span at bounding box center [645, 92] width 16 height 22
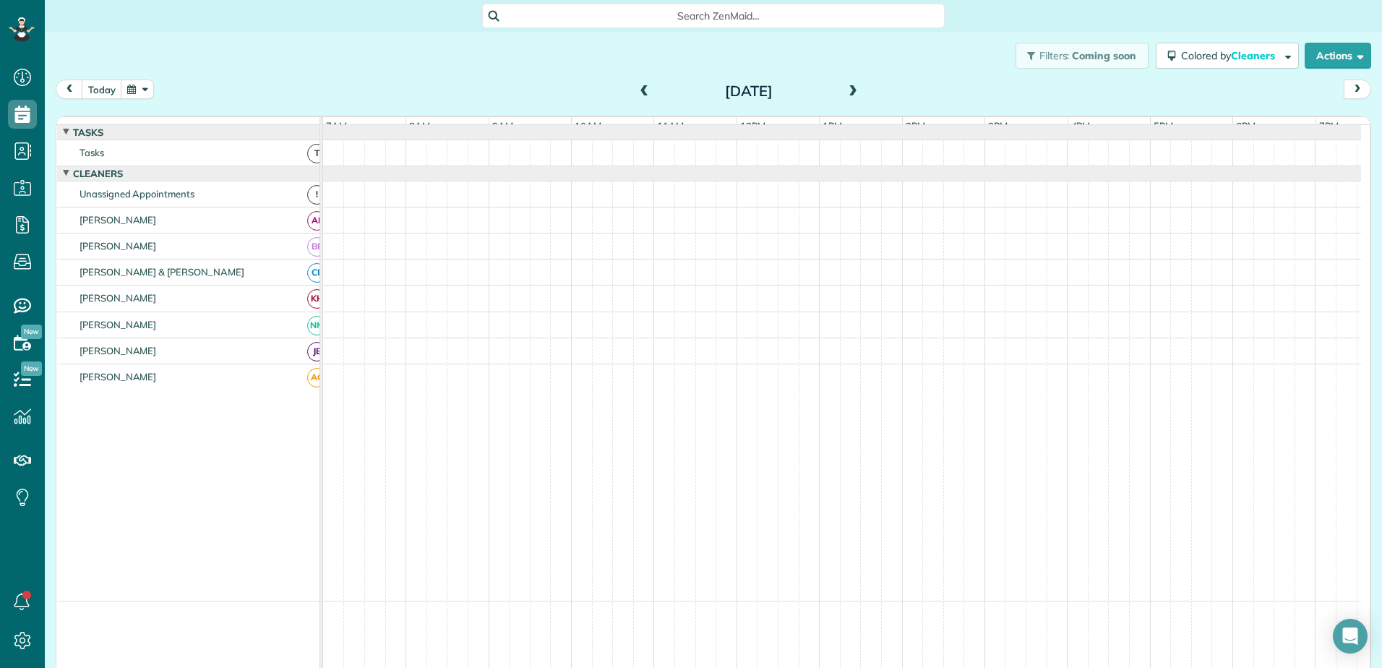
click at [637, 85] on span at bounding box center [645, 92] width 16 height 22
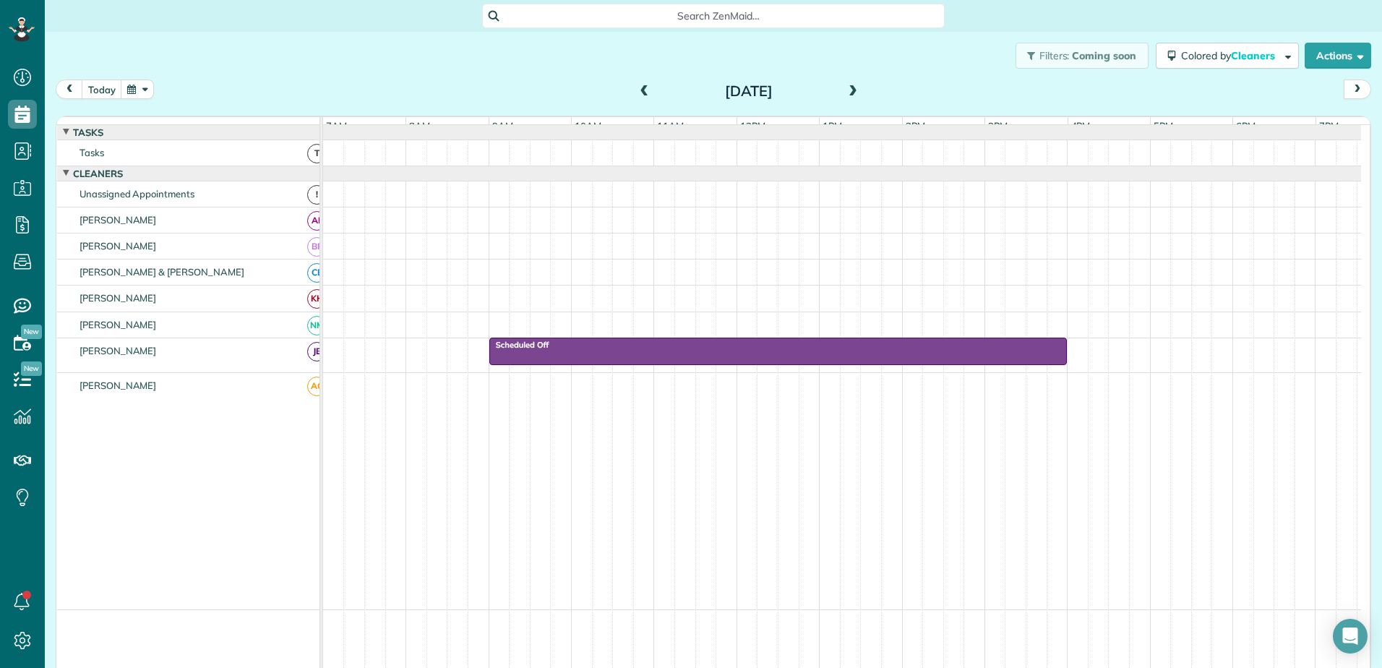
click at [637, 85] on span at bounding box center [645, 91] width 16 height 13
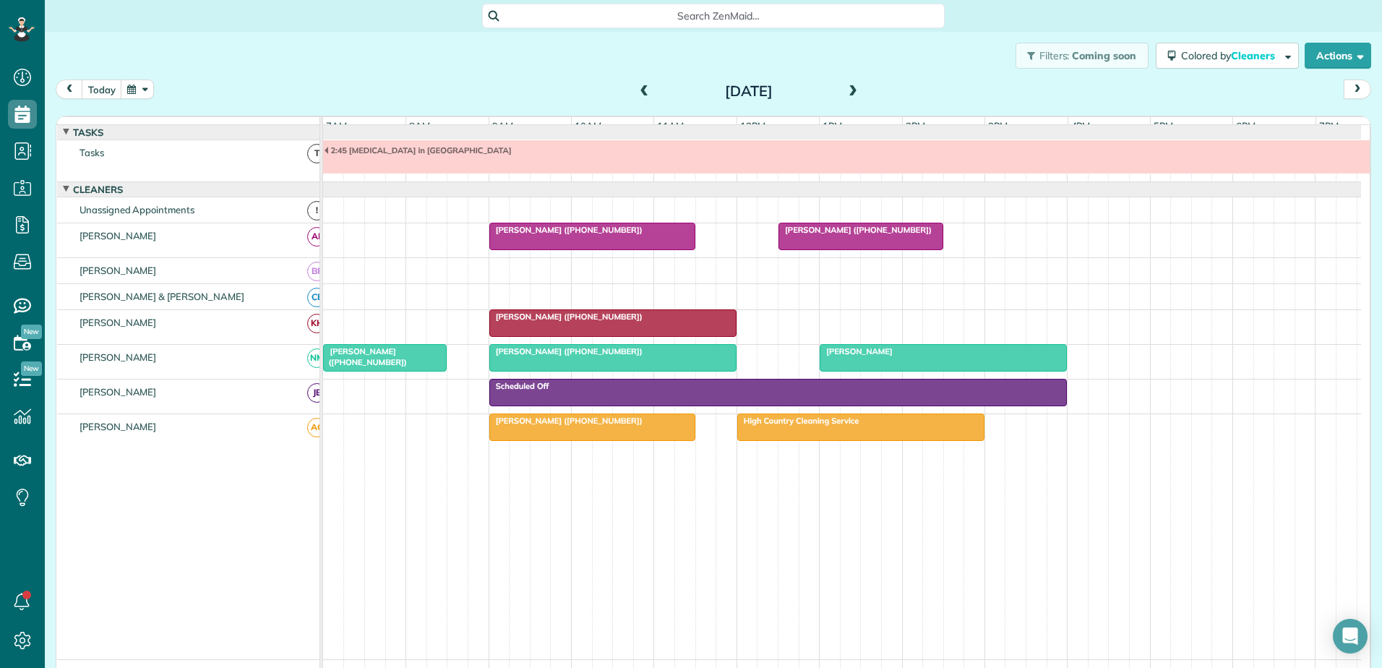
scroll to position [11, 0]
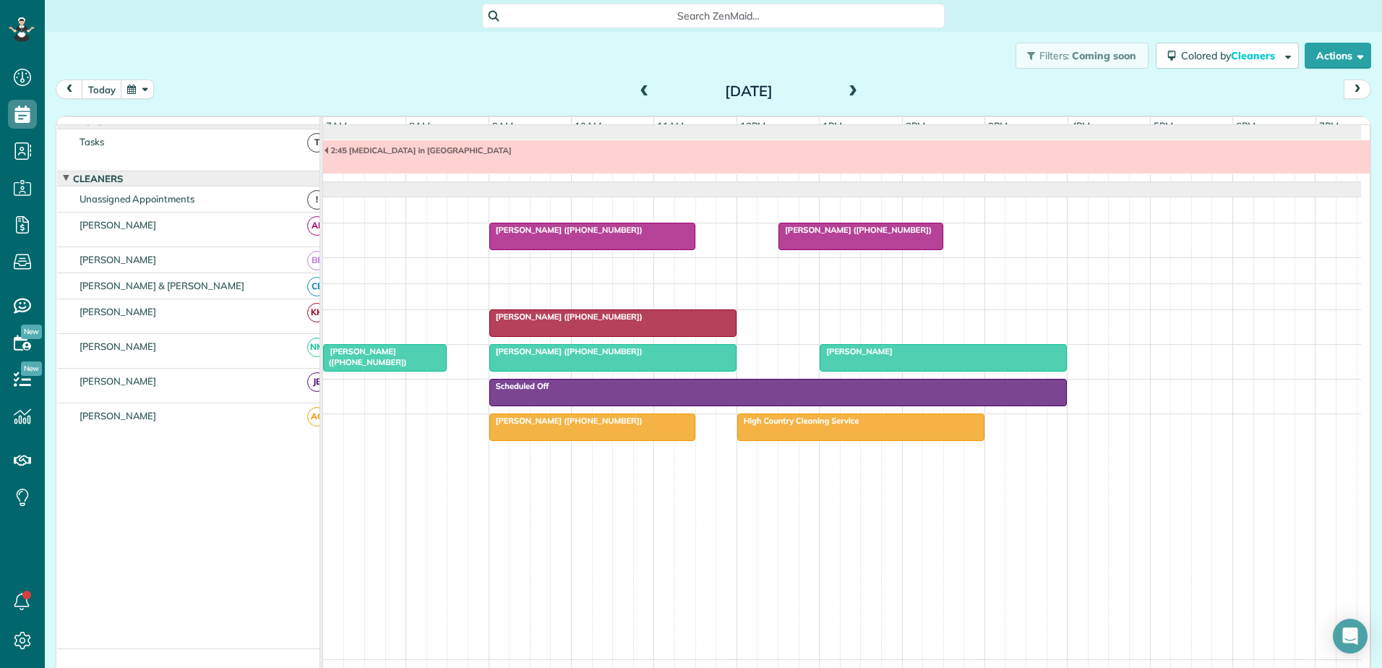
click at [637, 85] on span at bounding box center [645, 91] width 16 height 13
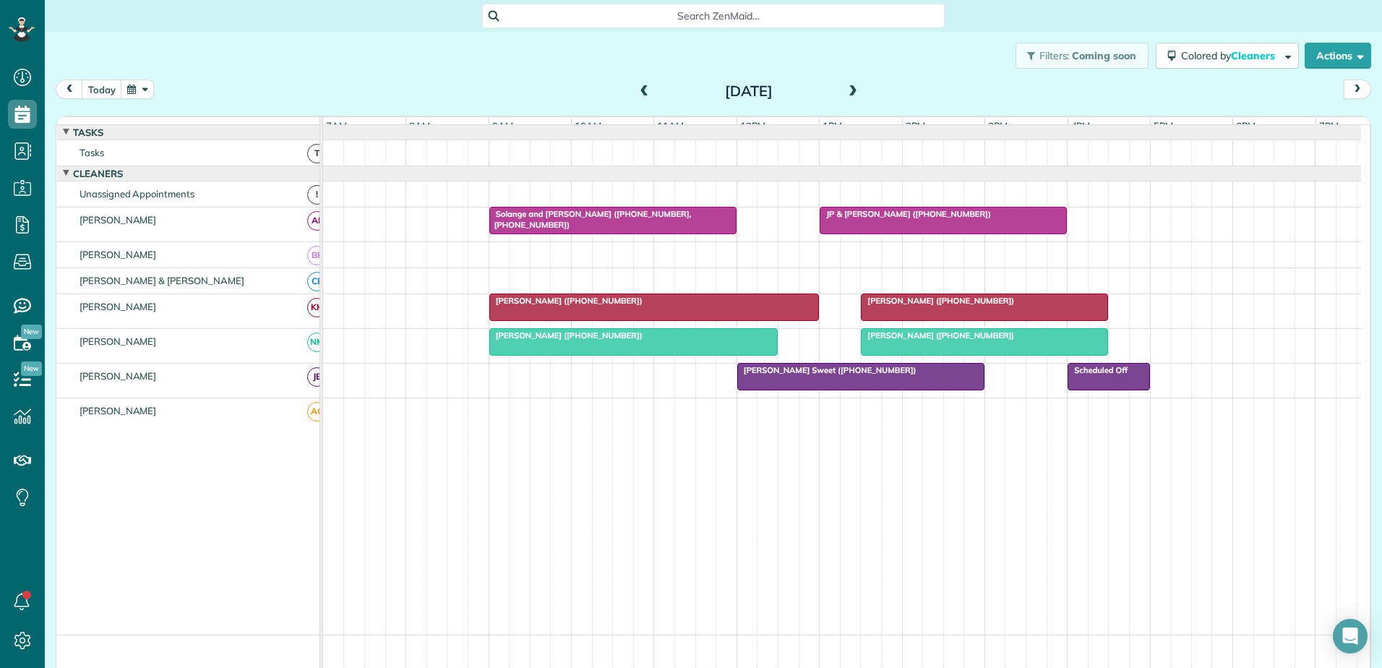
click at [848, 95] on span at bounding box center [853, 91] width 16 height 13
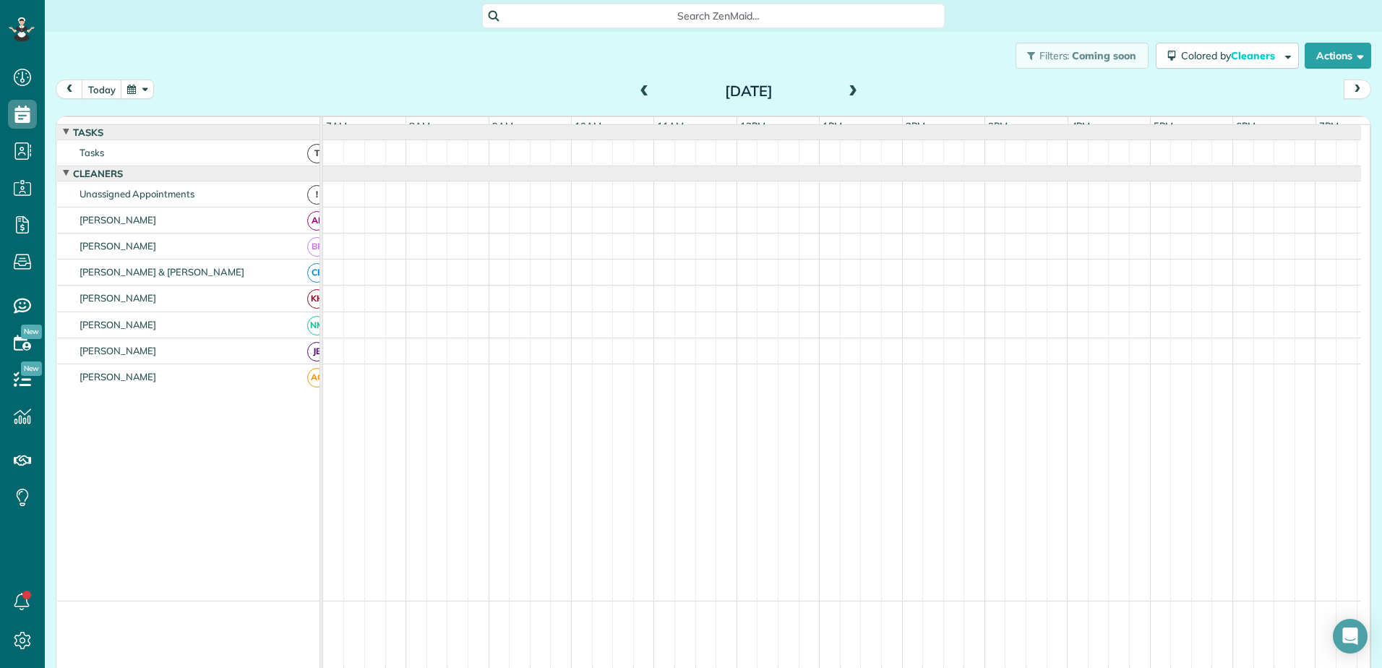
click at [848, 95] on span at bounding box center [853, 91] width 16 height 13
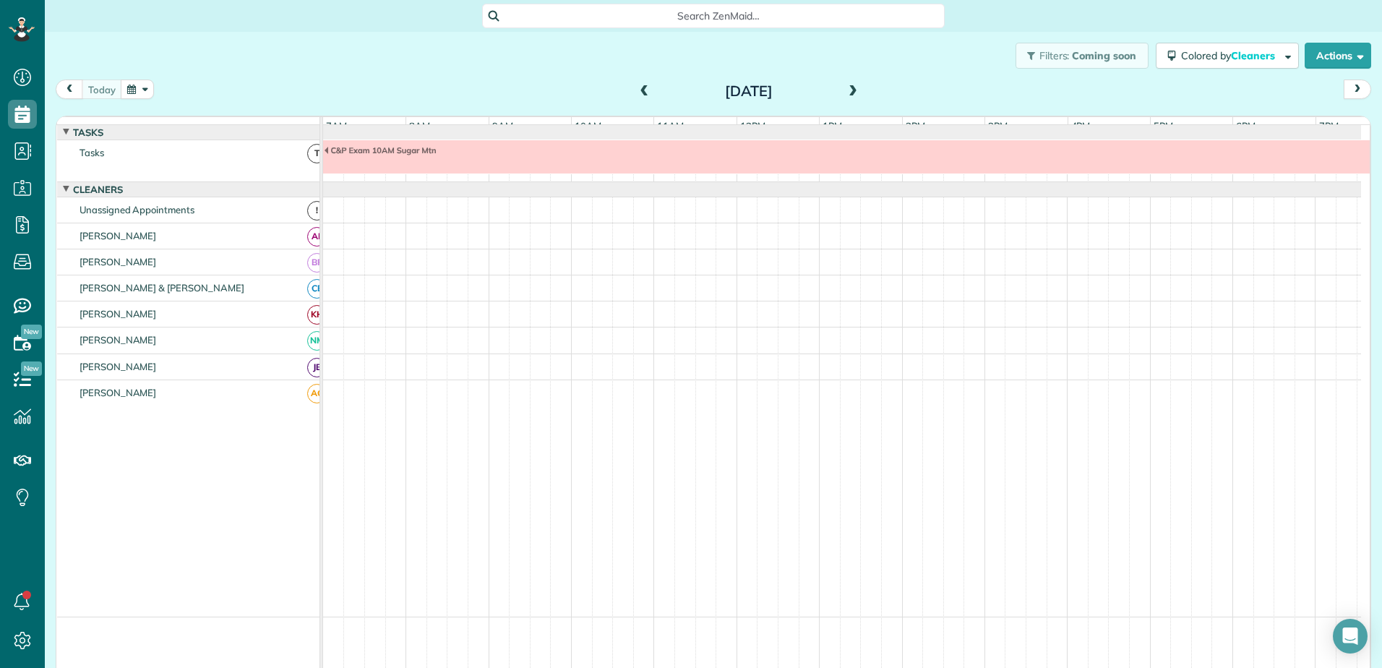
click at [637, 97] on span at bounding box center [645, 91] width 16 height 13
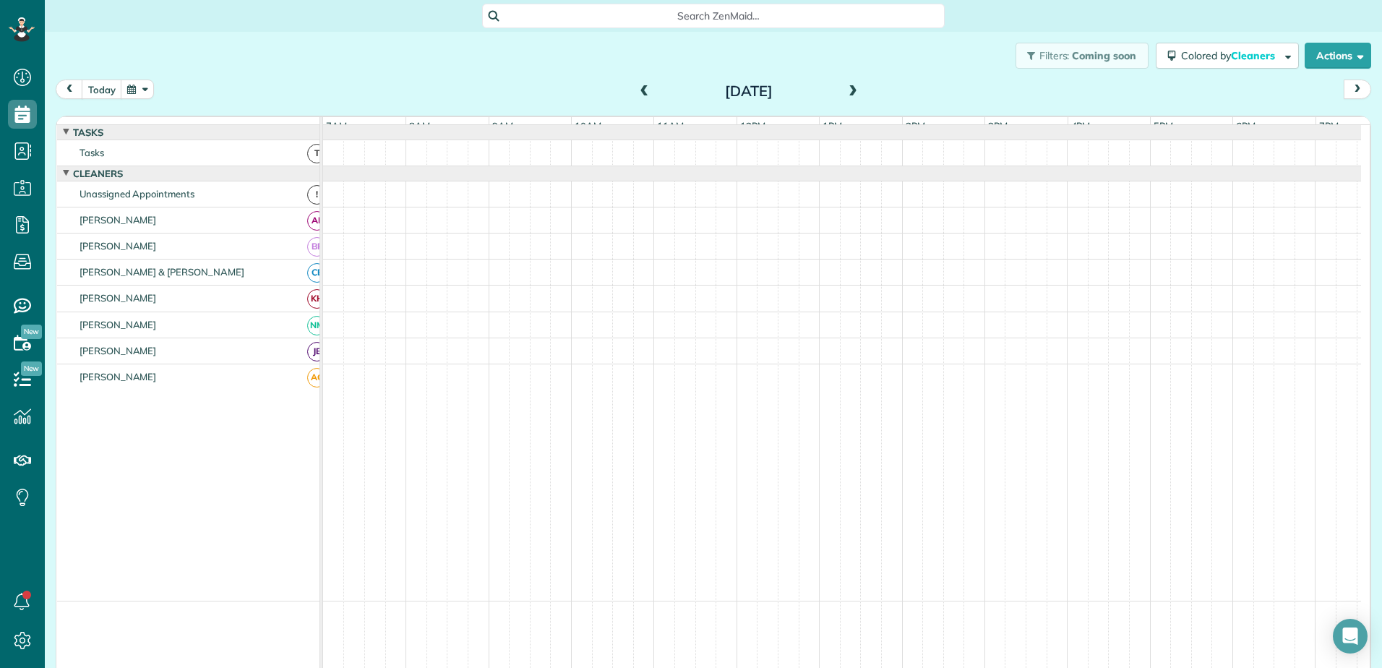
click at [637, 95] on span at bounding box center [645, 91] width 16 height 13
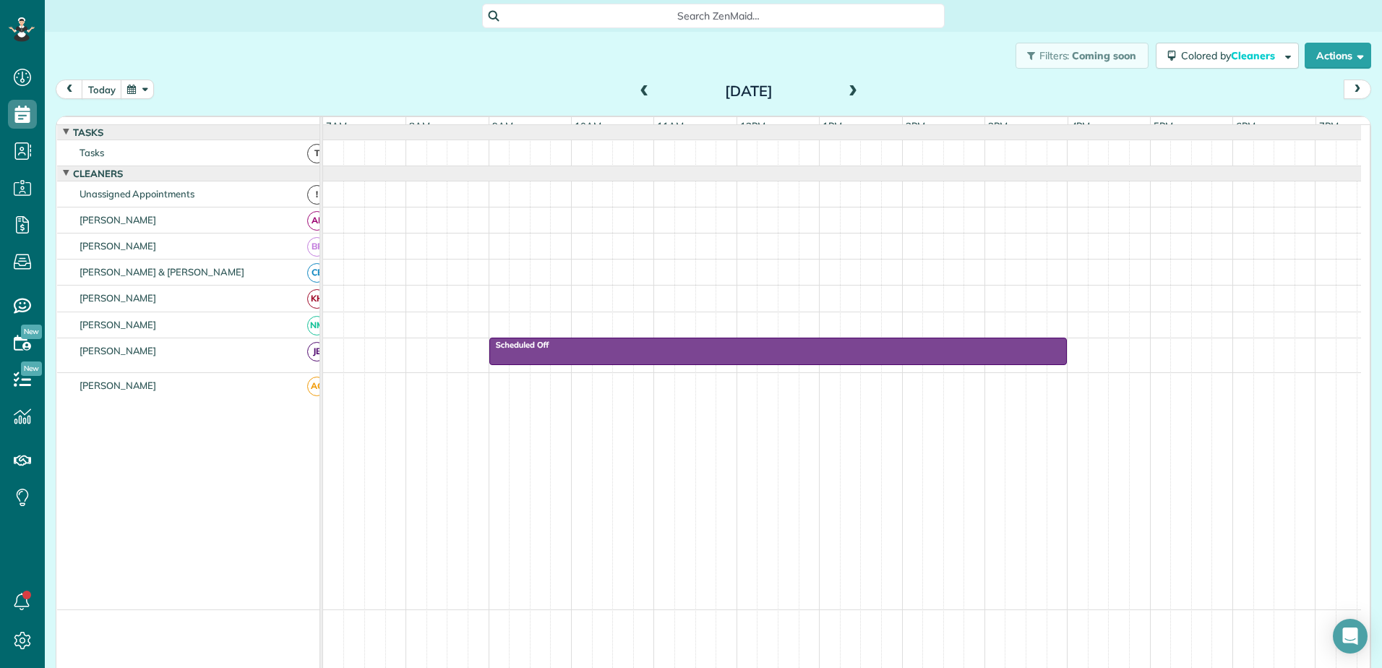
click at [845, 92] on span at bounding box center [853, 91] width 16 height 13
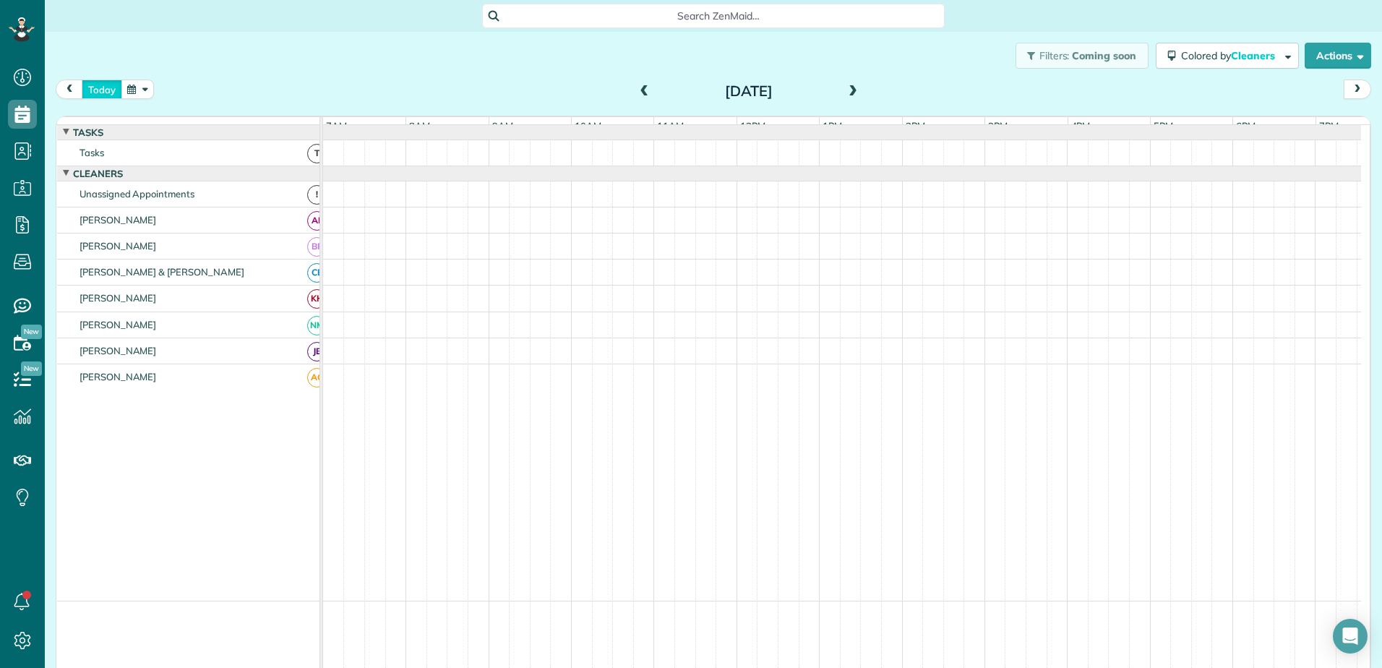
click at [92, 88] on button "today" at bounding box center [102, 89] width 40 height 20
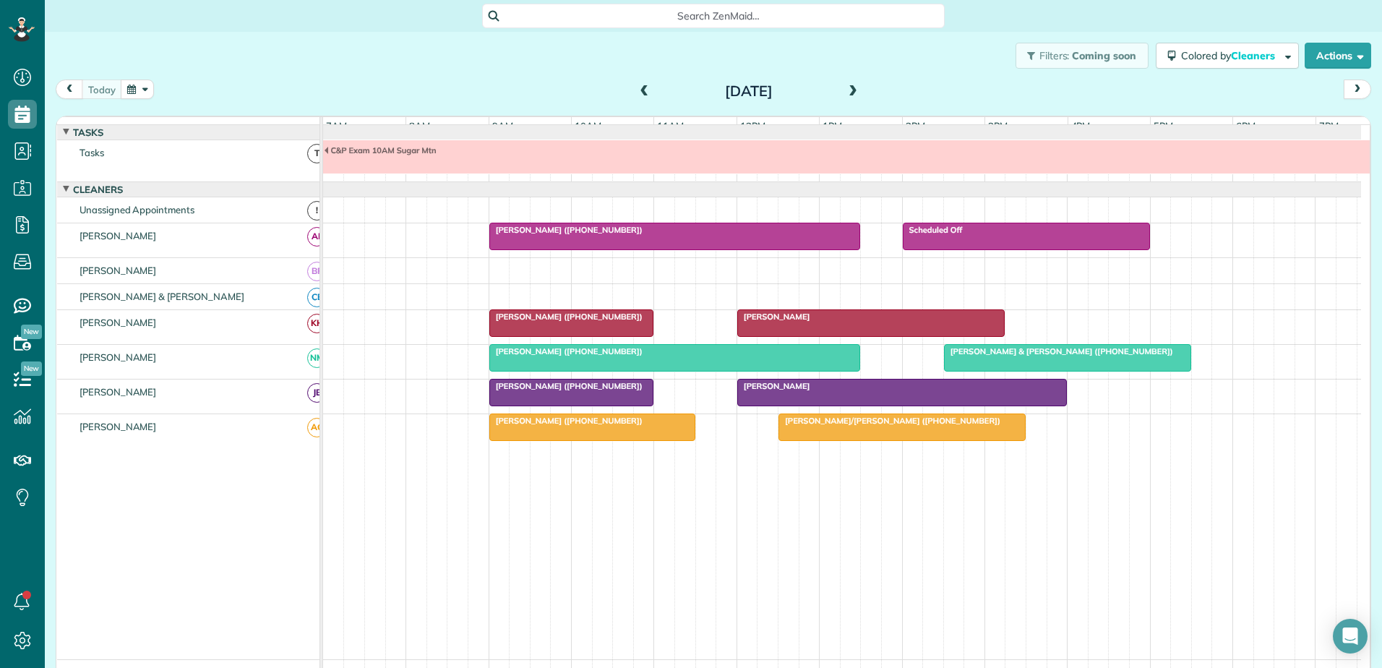
scroll to position [11, 0]
